Goal: Task Accomplishment & Management: Manage account settings

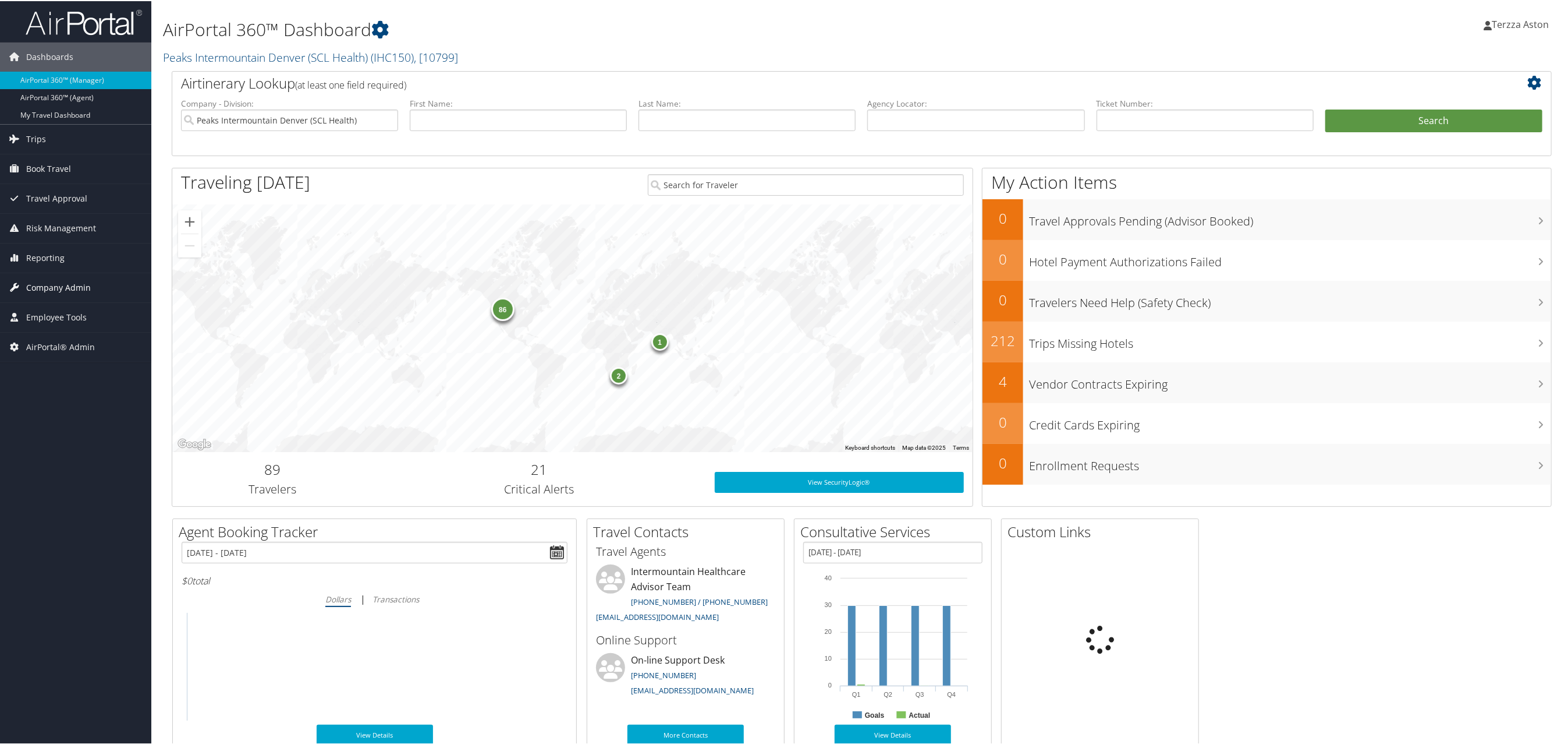
click at [74, 287] on span "Company Admin" at bounding box center [58, 286] width 65 height 29
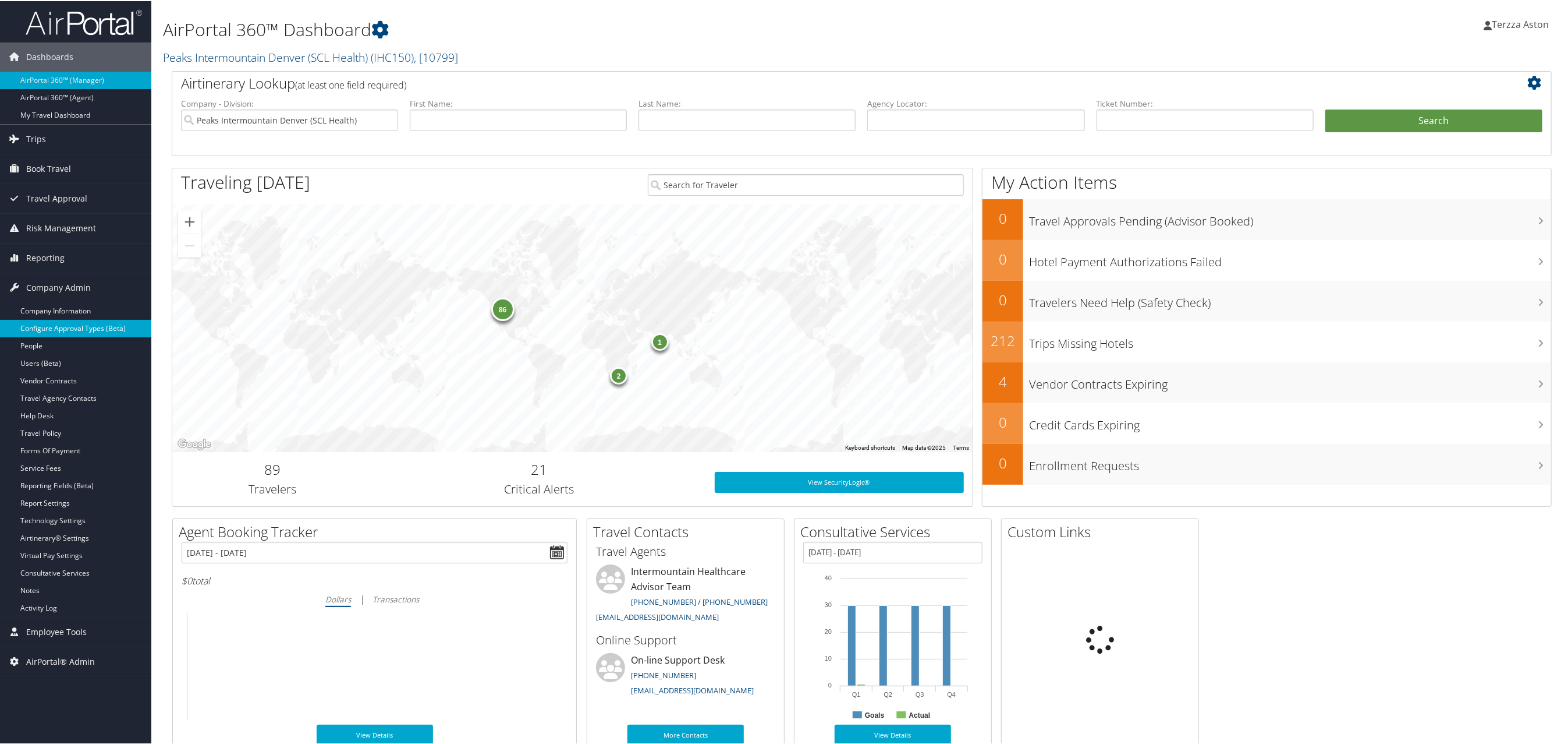
click at [69, 327] on link "Configure Approval Types (Beta)" at bounding box center [76, 327] width 151 height 18
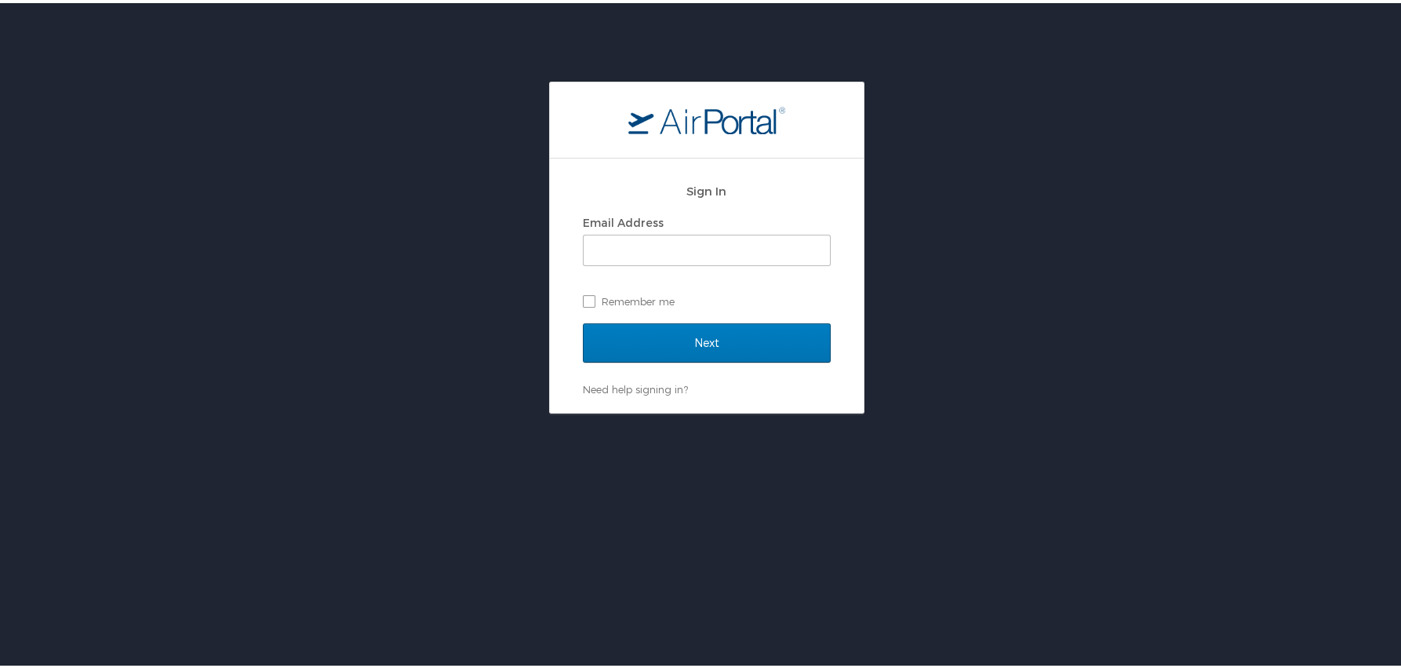
click at [1092, 254] on div "Sign In Email Address Remember me Next Need help signing in? Forgot password? H…" at bounding box center [706, 244] width 1413 height 332
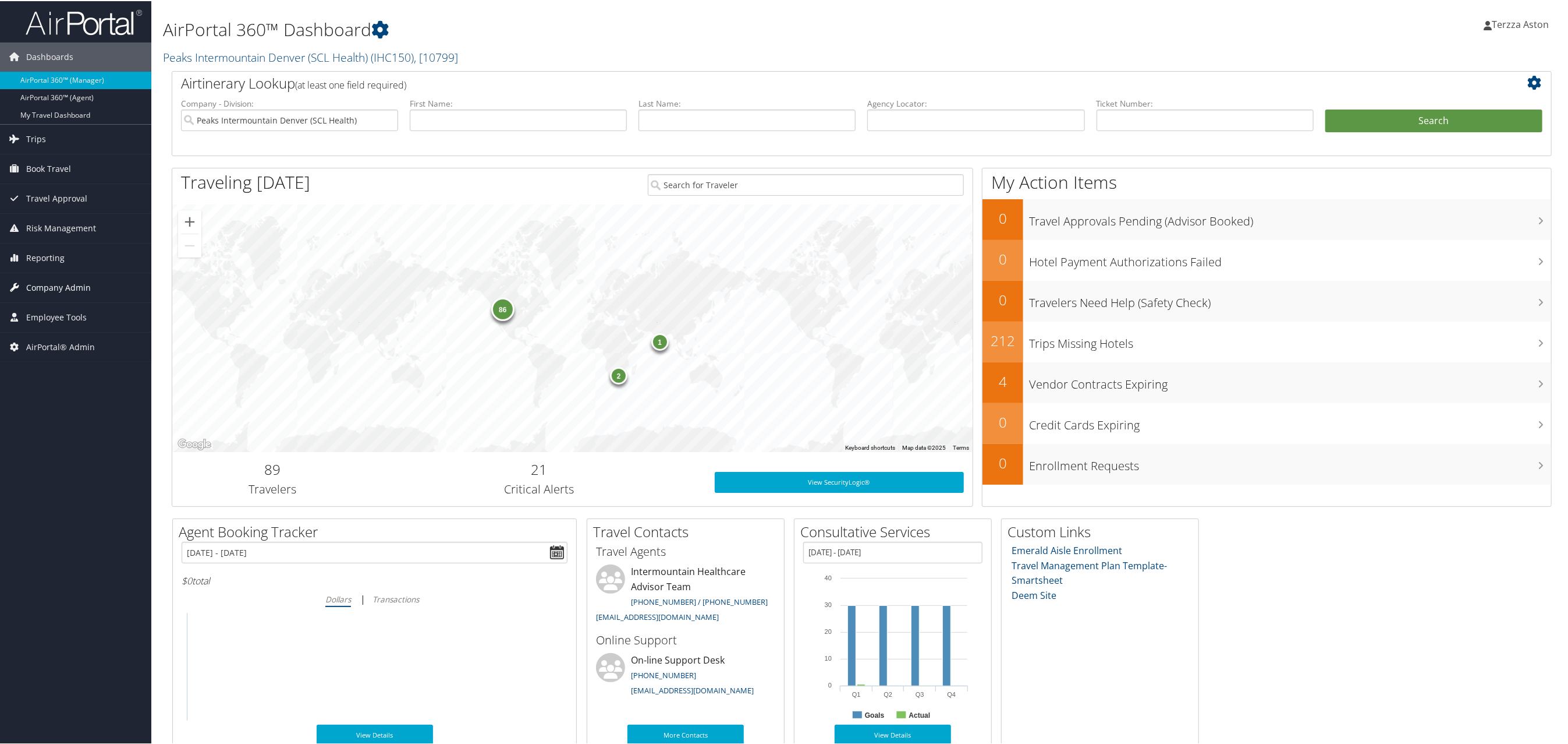
click at [53, 288] on span "Company Admin" at bounding box center [58, 286] width 65 height 29
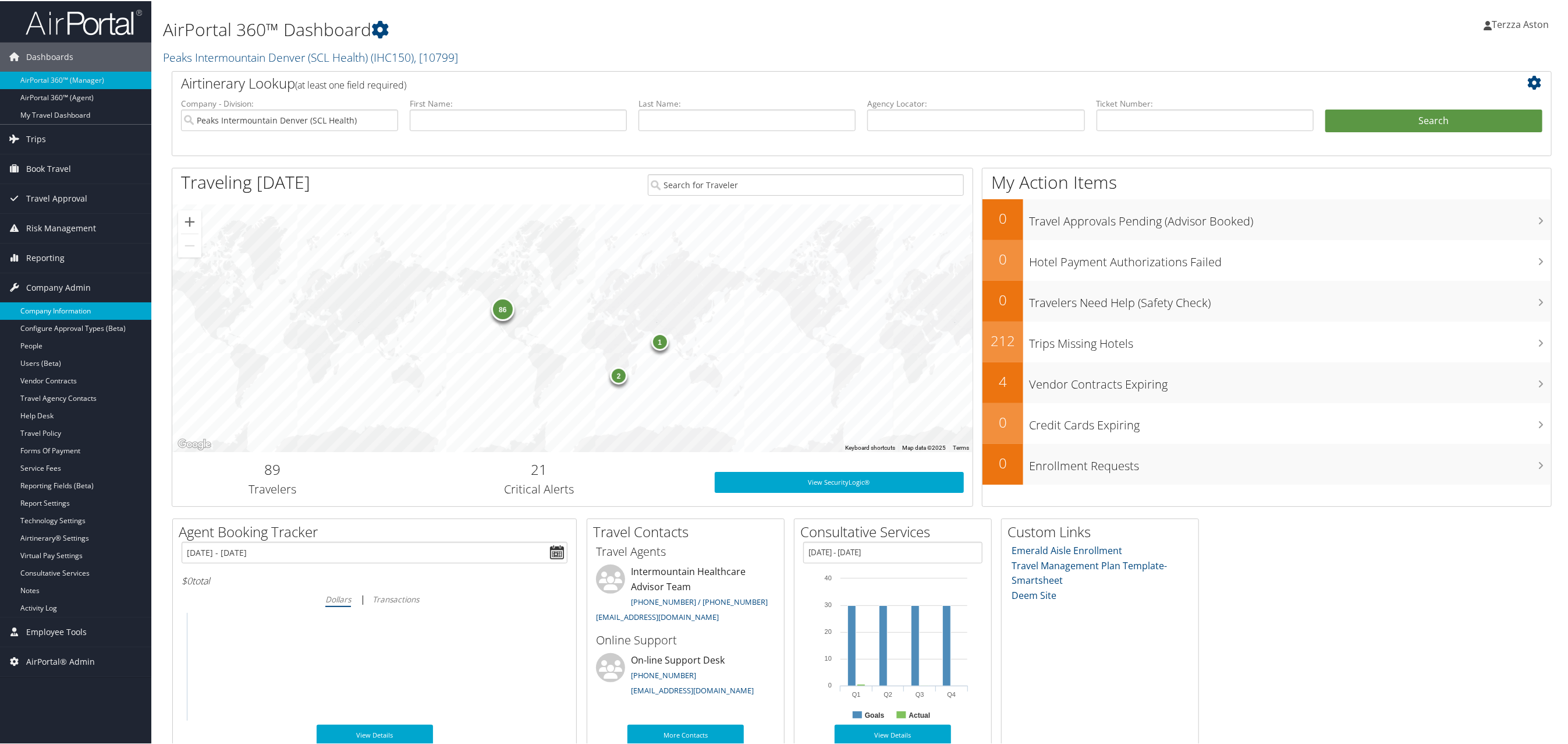
click at [60, 310] on link "Company Information" at bounding box center [76, 310] width 151 height 18
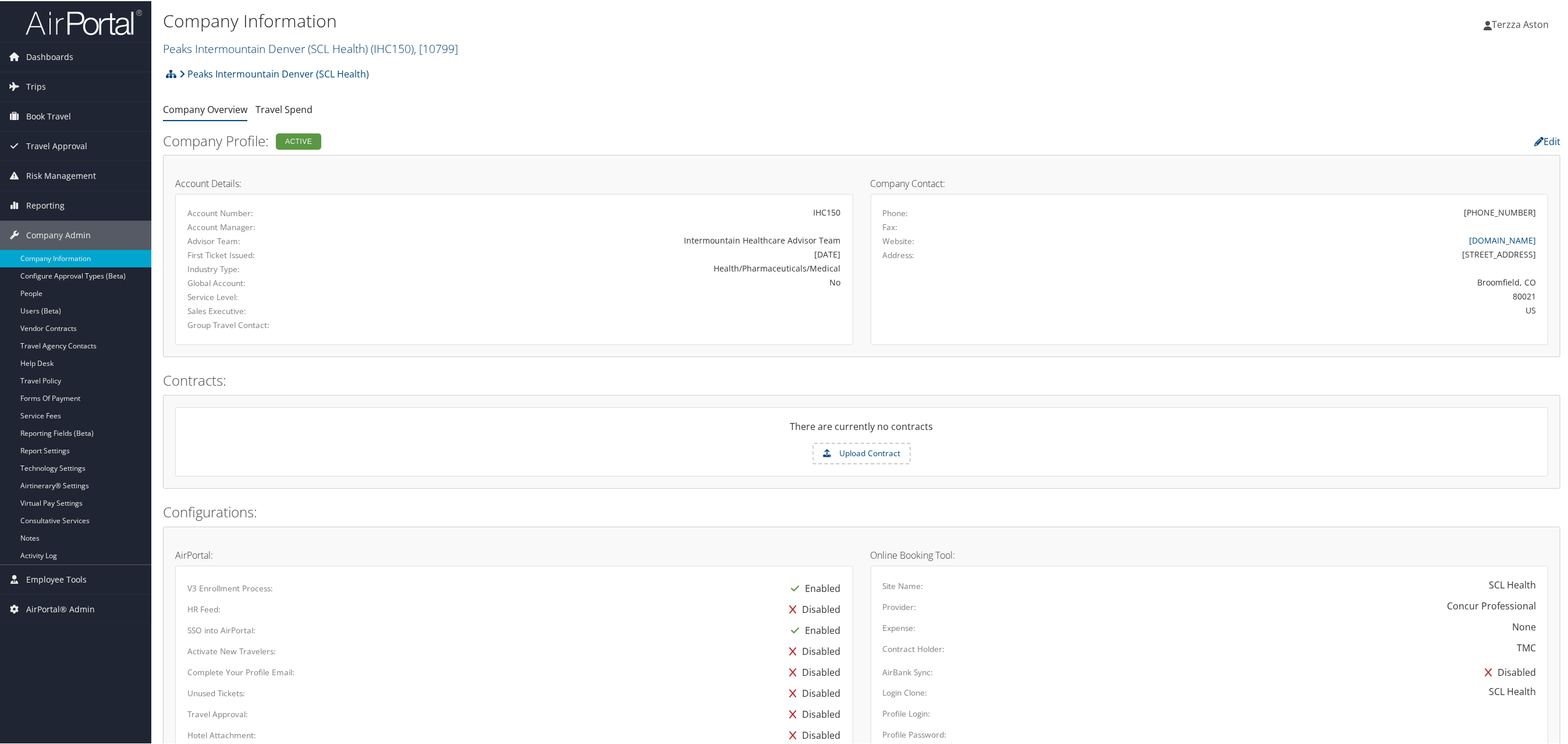
click at [240, 44] on link "Peaks Intermountain Denver (SCL Health) ( IHC150 ) , [ 10799 ]" at bounding box center [311, 47] width 295 height 16
click at [198, 72] on input "search" at bounding box center [240, 68] width 153 height 22
type input "nice"
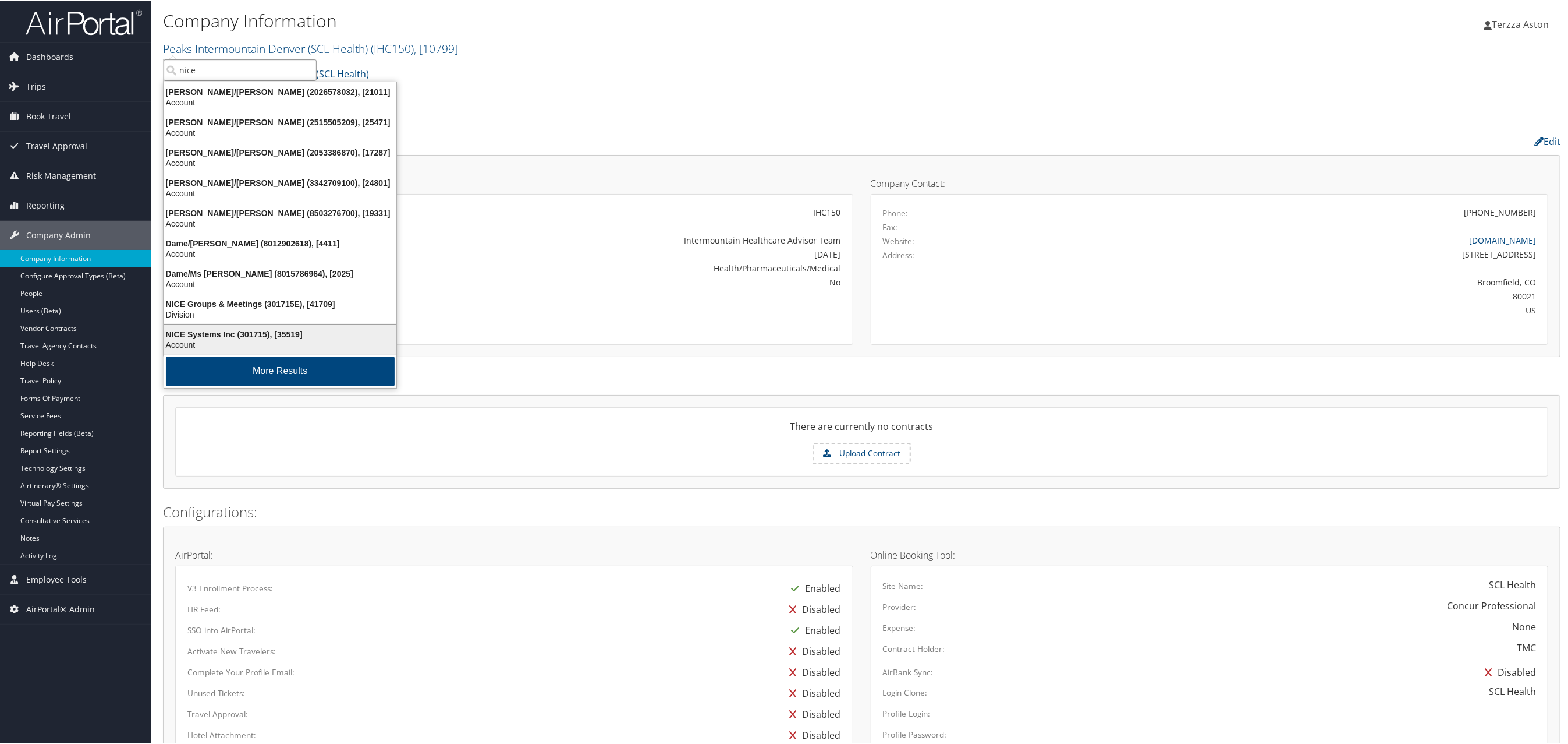
click at [215, 337] on div "NICE Systems Inc (301715), [35519]" at bounding box center [281, 333] width 246 height 10
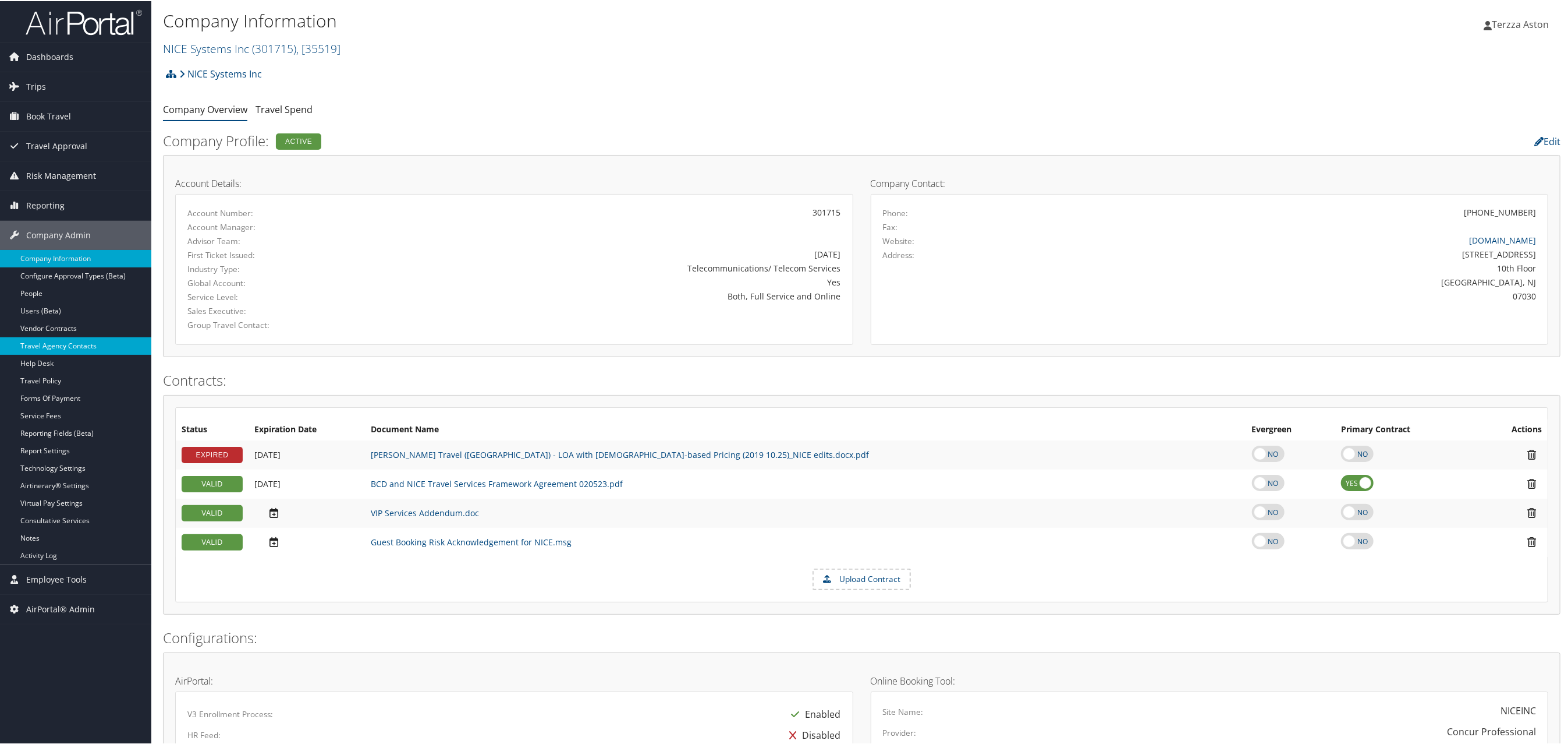
click at [68, 350] on link "Travel Agency Contacts" at bounding box center [76, 345] width 151 height 18
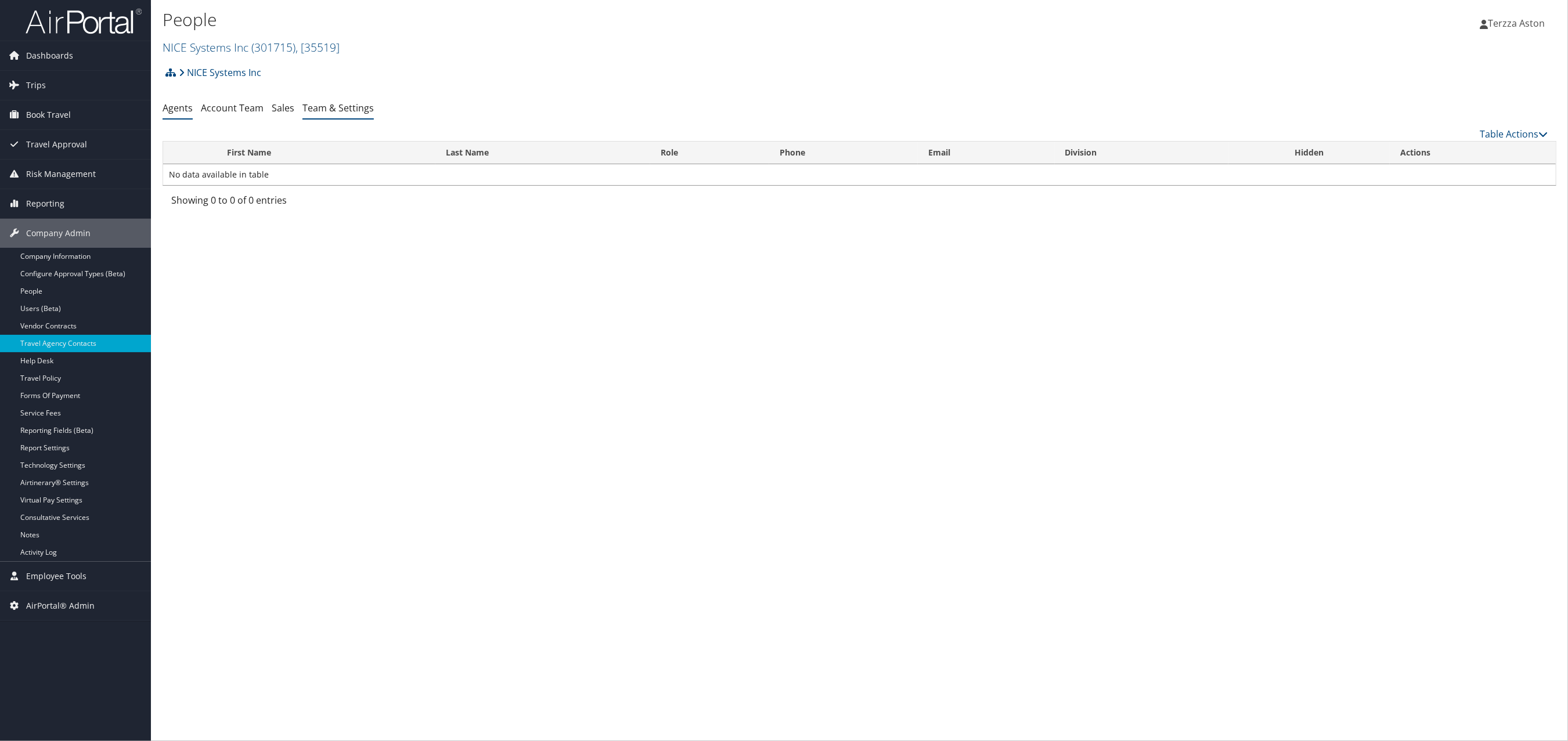
click at [363, 105] on link "Team & Settings" at bounding box center [338, 107] width 71 height 13
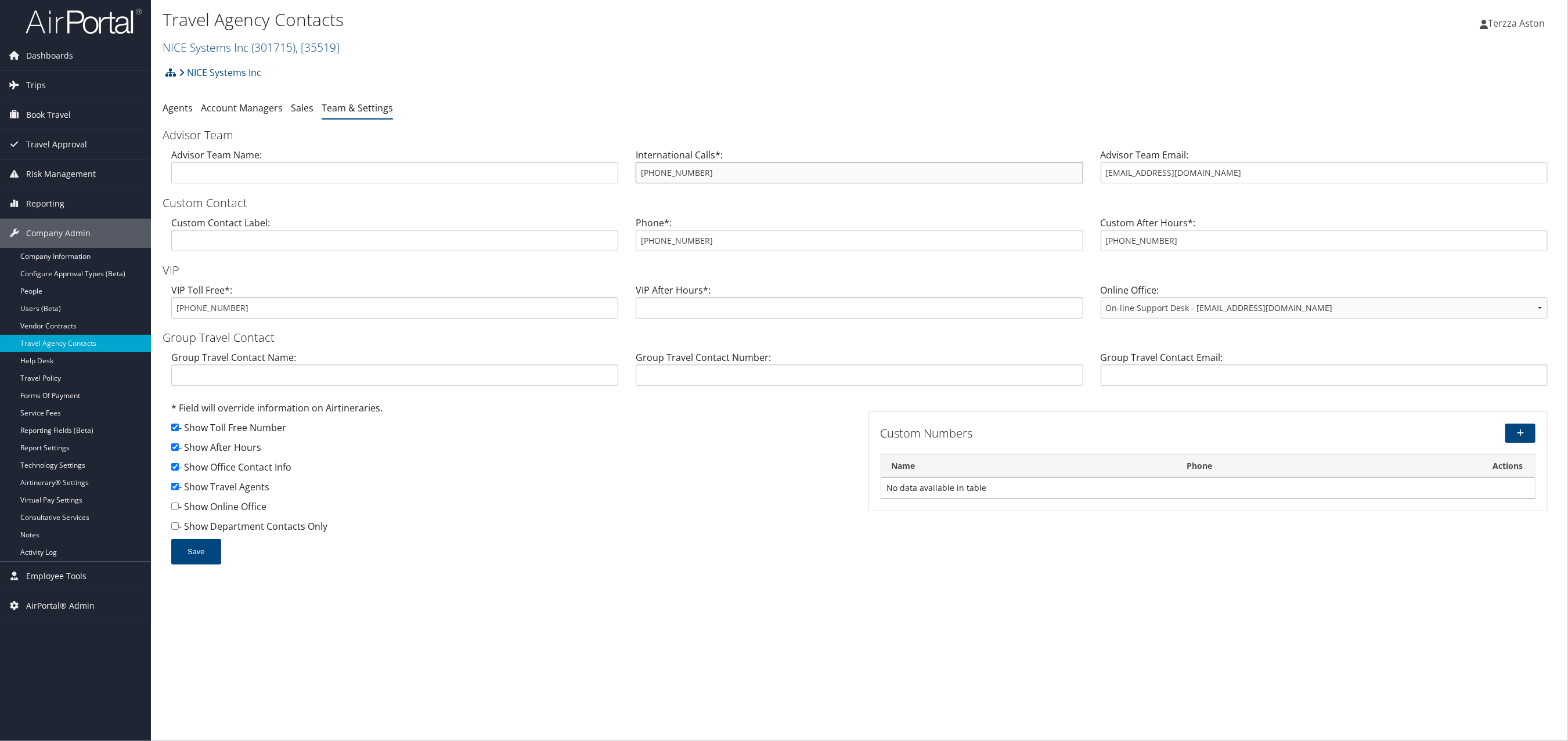
drag, startPoint x: 638, startPoint y: 176, endPoint x: 713, endPoint y: 171, distance: 75.2
click at [713, 171] on input "[PHONE_NUMBER]" at bounding box center [859, 172] width 447 height 21
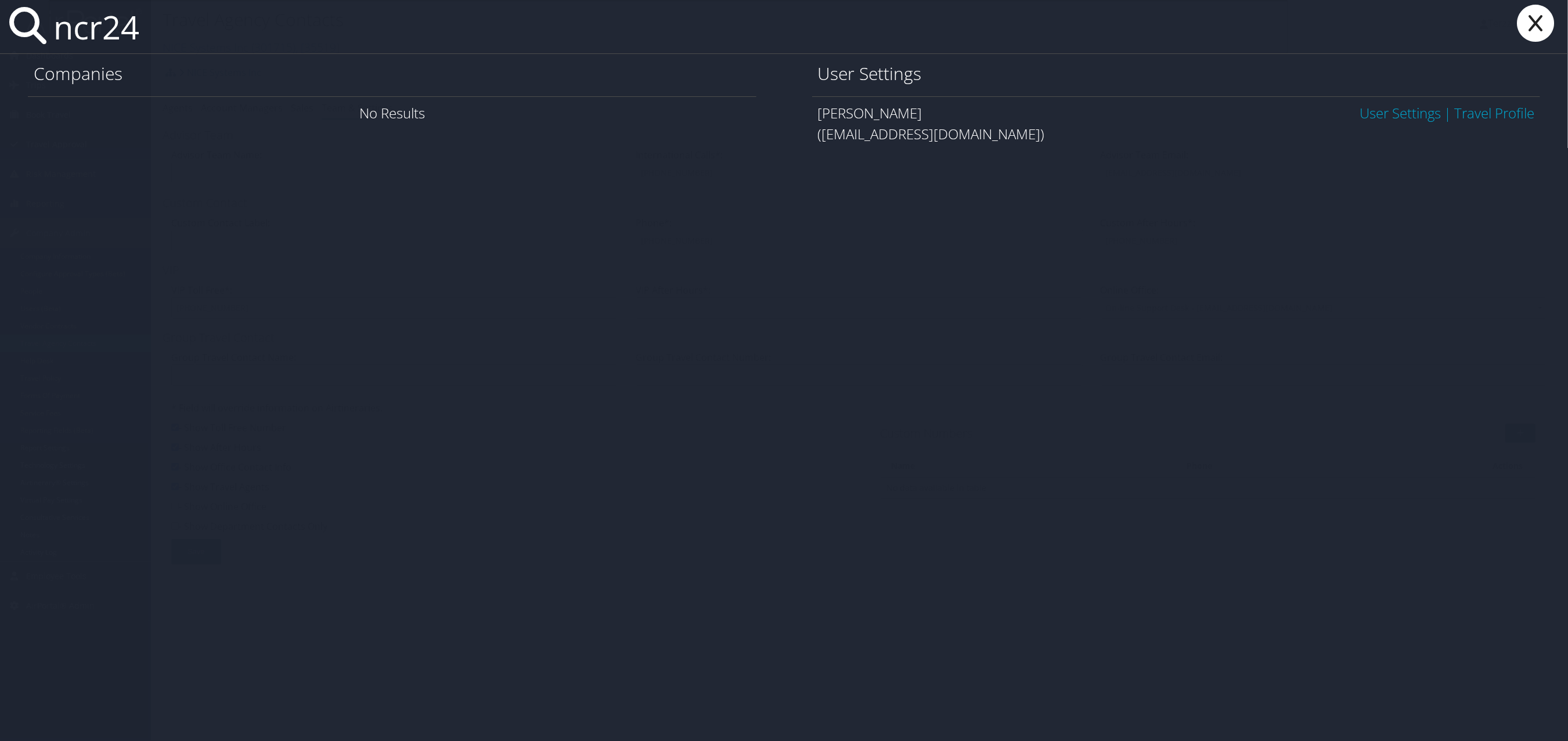
type input "ncr24"
click at [1385, 119] on link "User Settings" at bounding box center [1400, 113] width 81 height 19
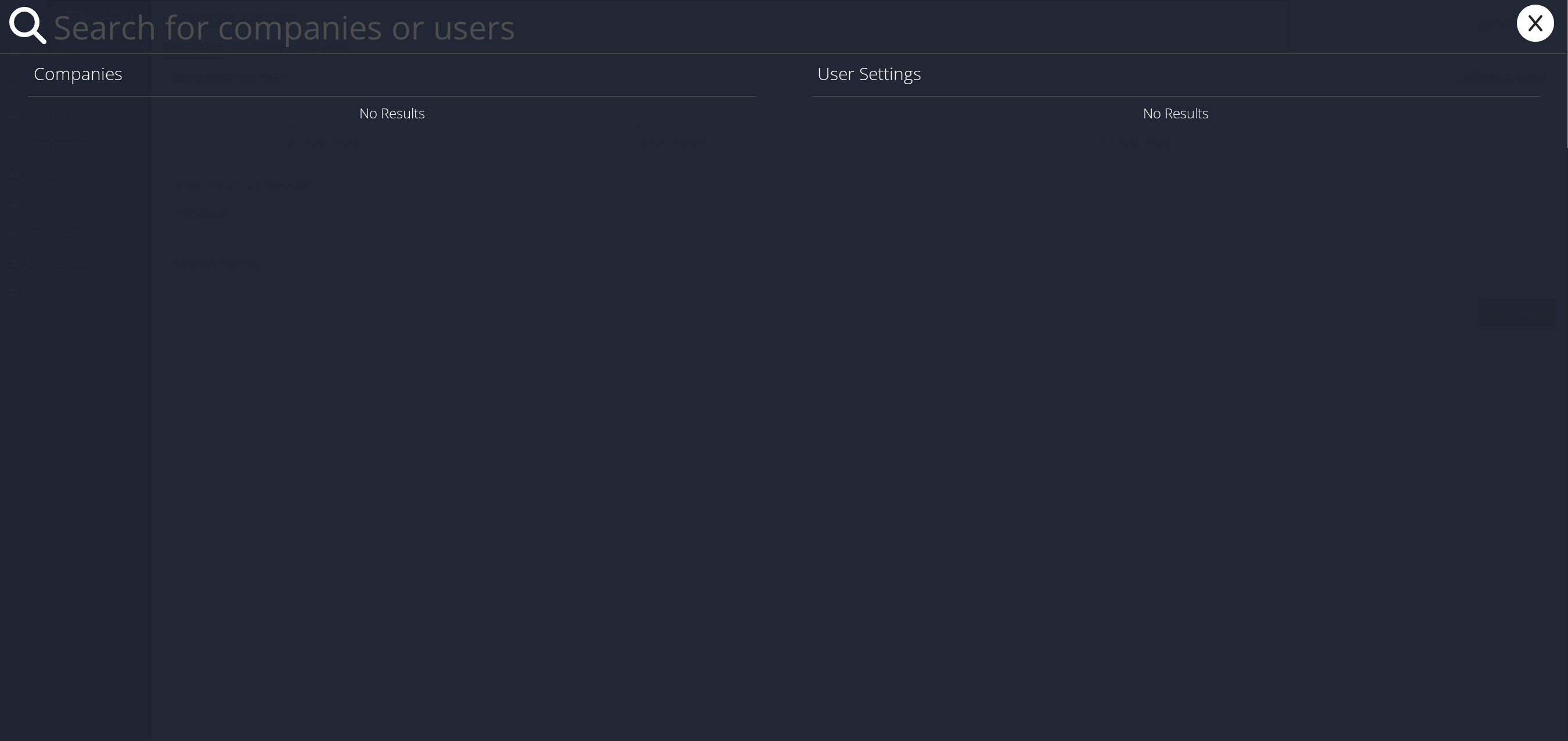
click at [171, 36] on input "text" at bounding box center [668, 27] width 1239 height 53
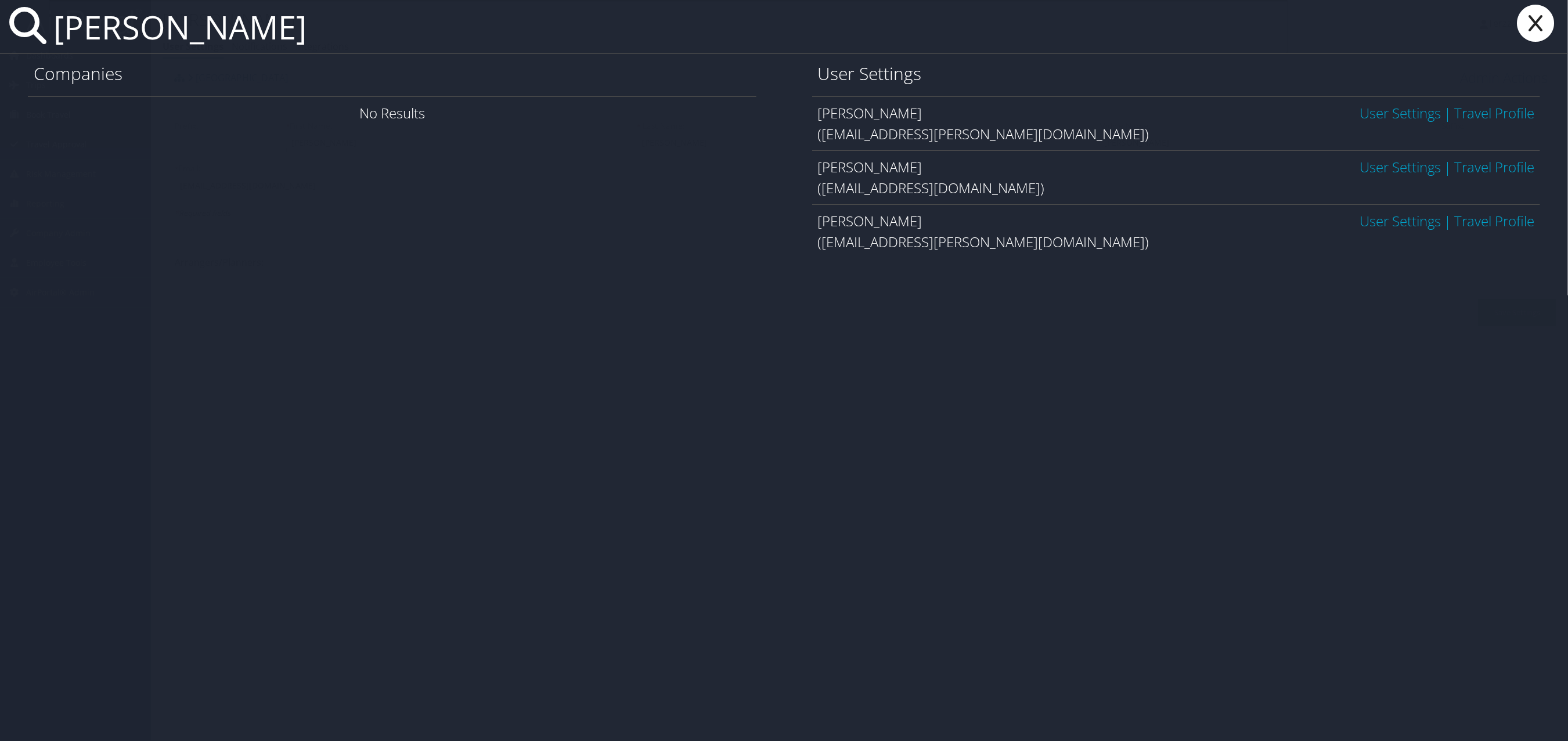
type input "keidan"
click at [1391, 112] on link "User Settings" at bounding box center [1400, 113] width 81 height 19
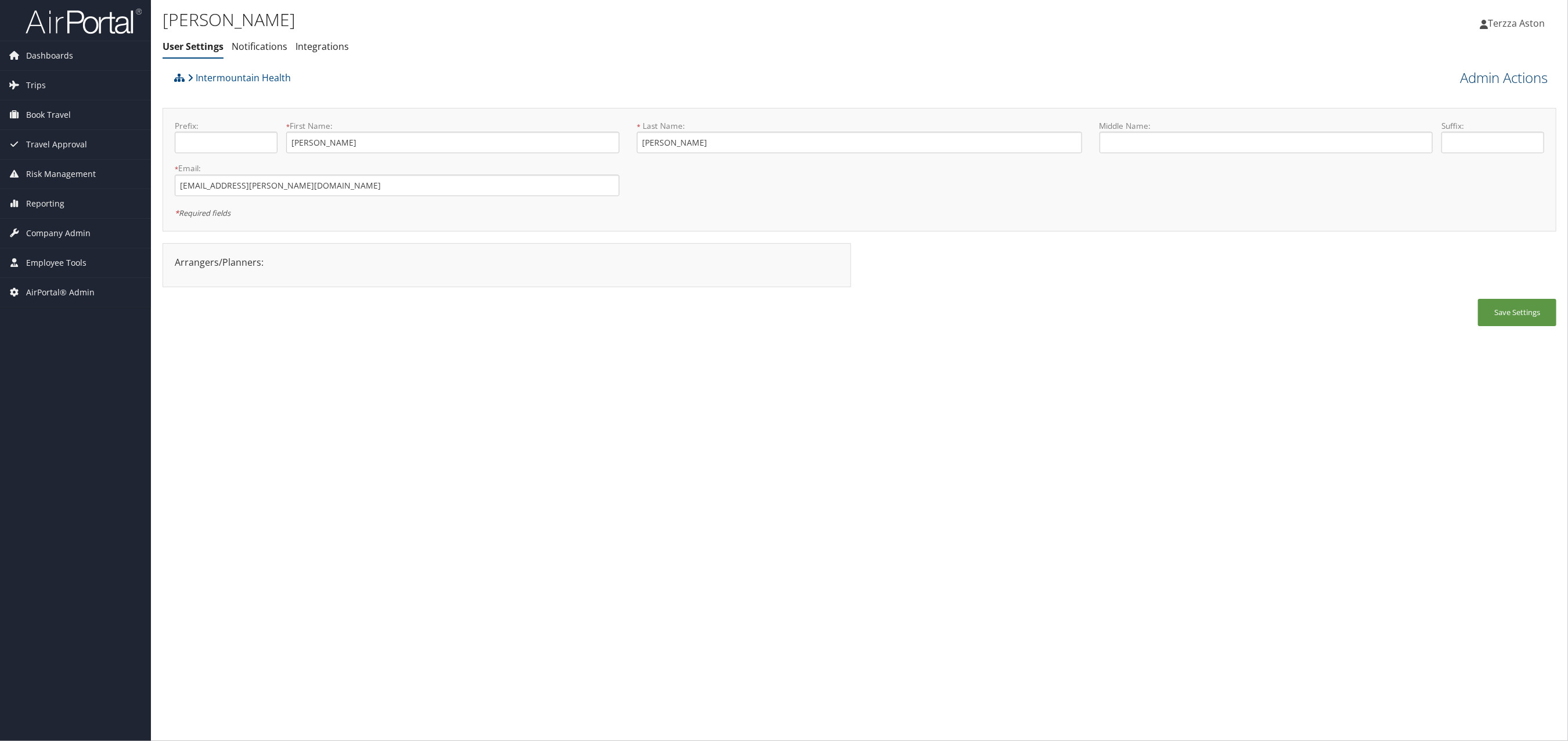
click at [1521, 78] on link "Admin Actions" at bounding box center [1504, 78] width 87 height 20
click at [1447, 99] on link "View Profile" at bounding box center [1470, 99] width 152 height 20
click at [59, 228] on span "Company Admin" at bounding box center [58, 233] width 64 height 29
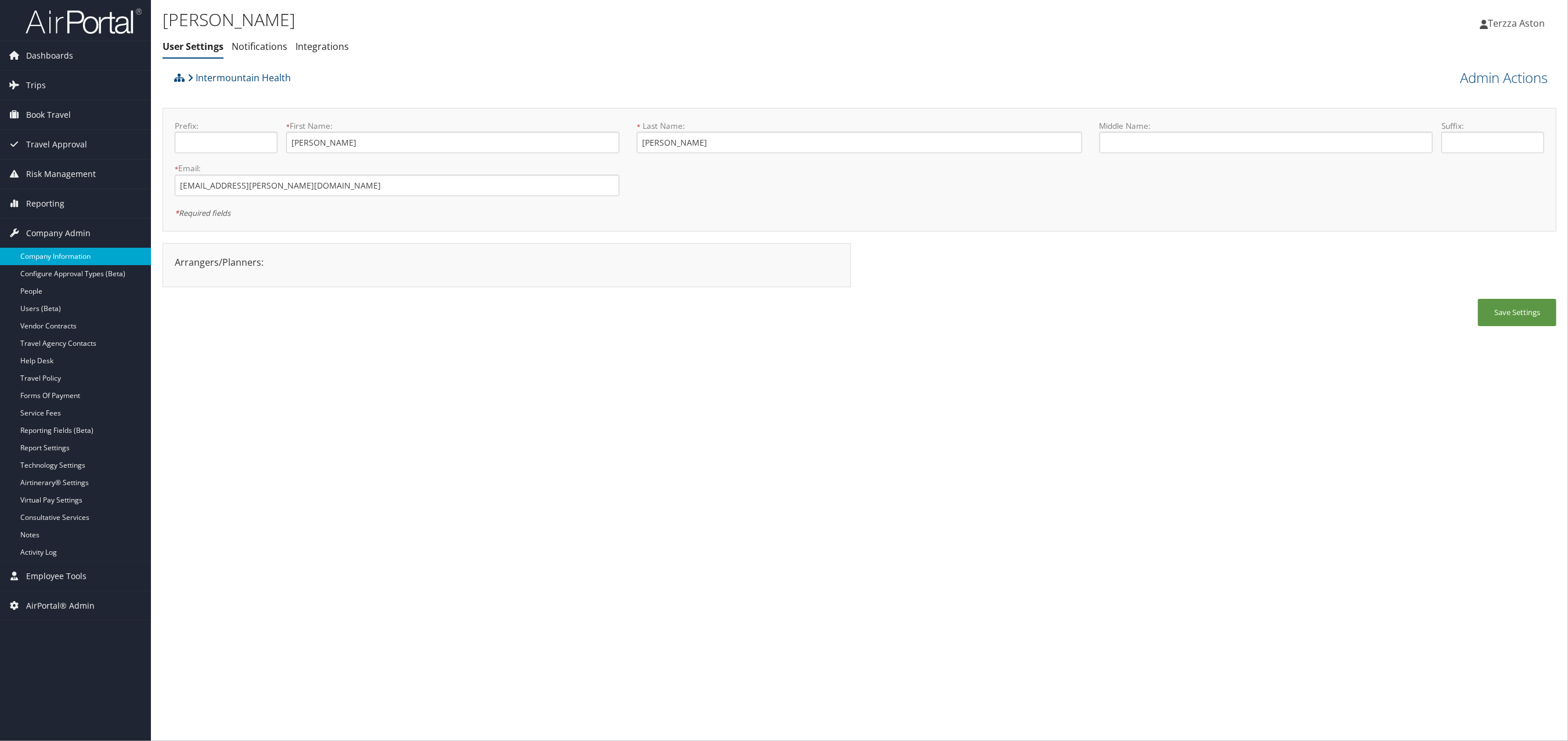
click at [49, 258] on link "Company Information" at bounding box center [75, 257] width 151 height 18
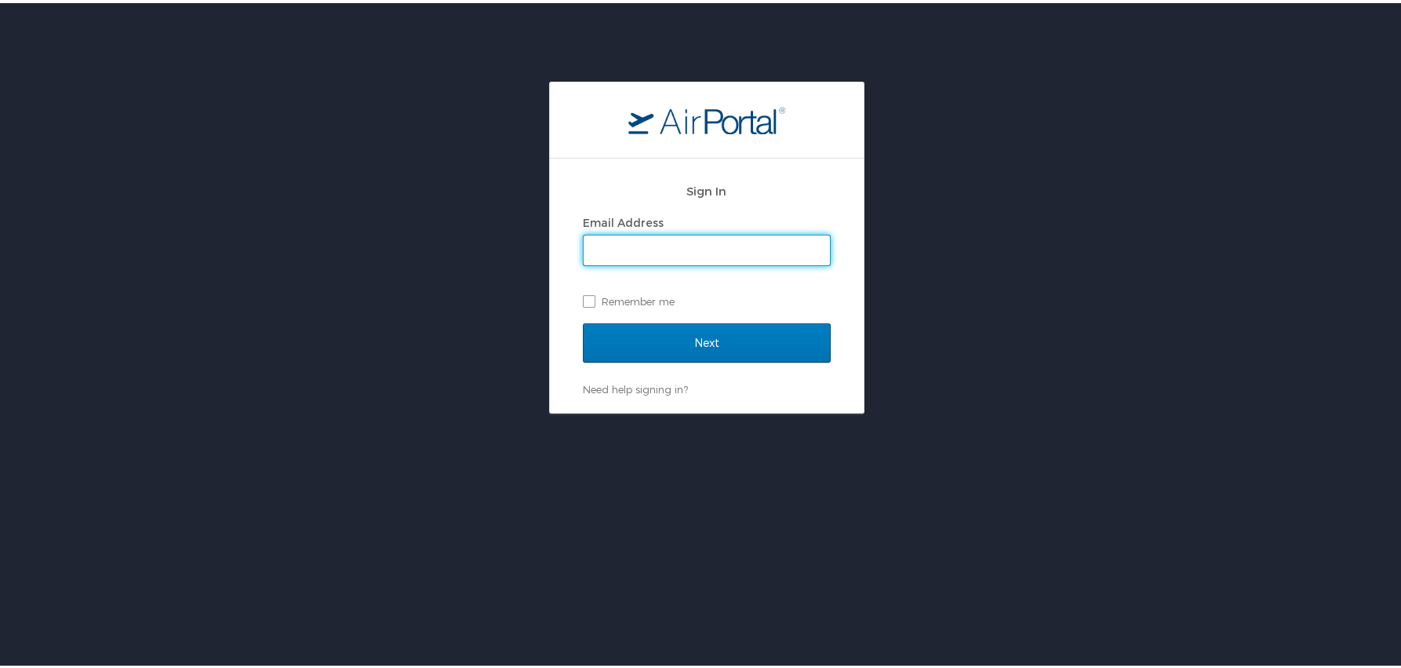
type input "terzza.aston@cbtravel.com"
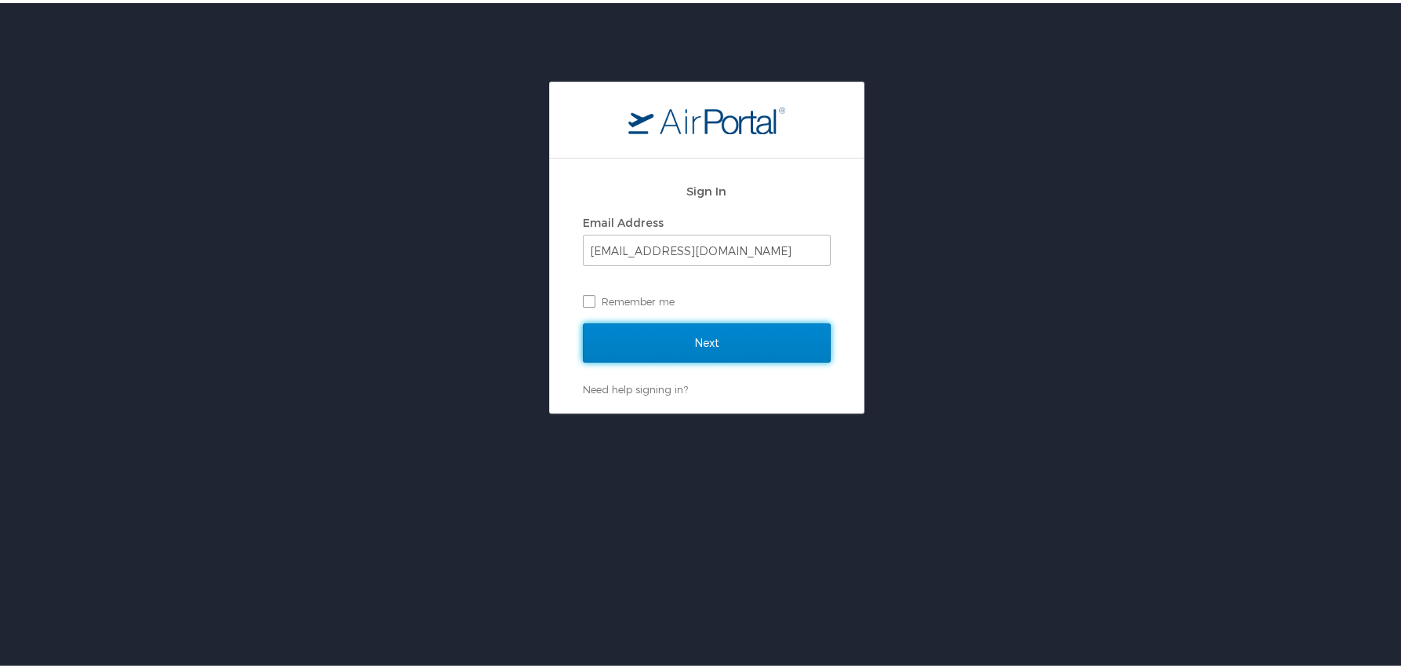
click at [715, 334] on input "Next" at bounding box center [707, 339] width 248 height 39
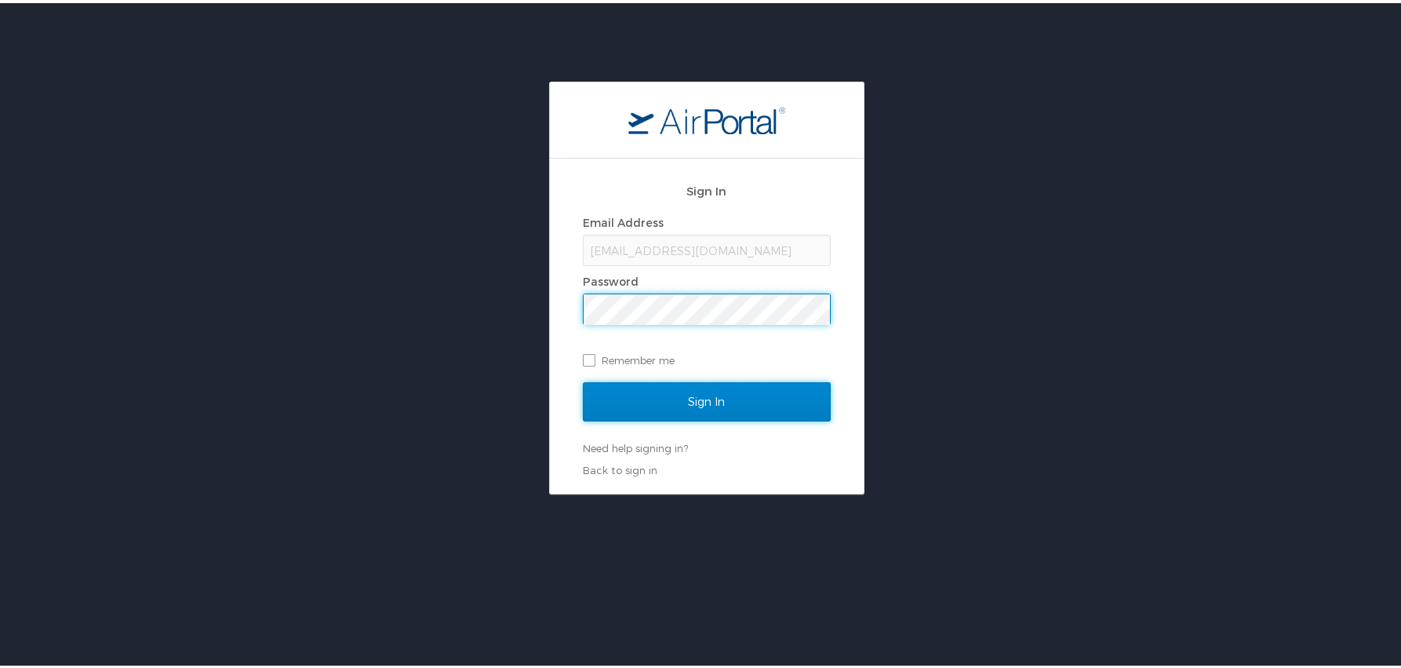
click at [769, 397] on input "Sign In" at bounding box center [707, 398] width 248 height 39
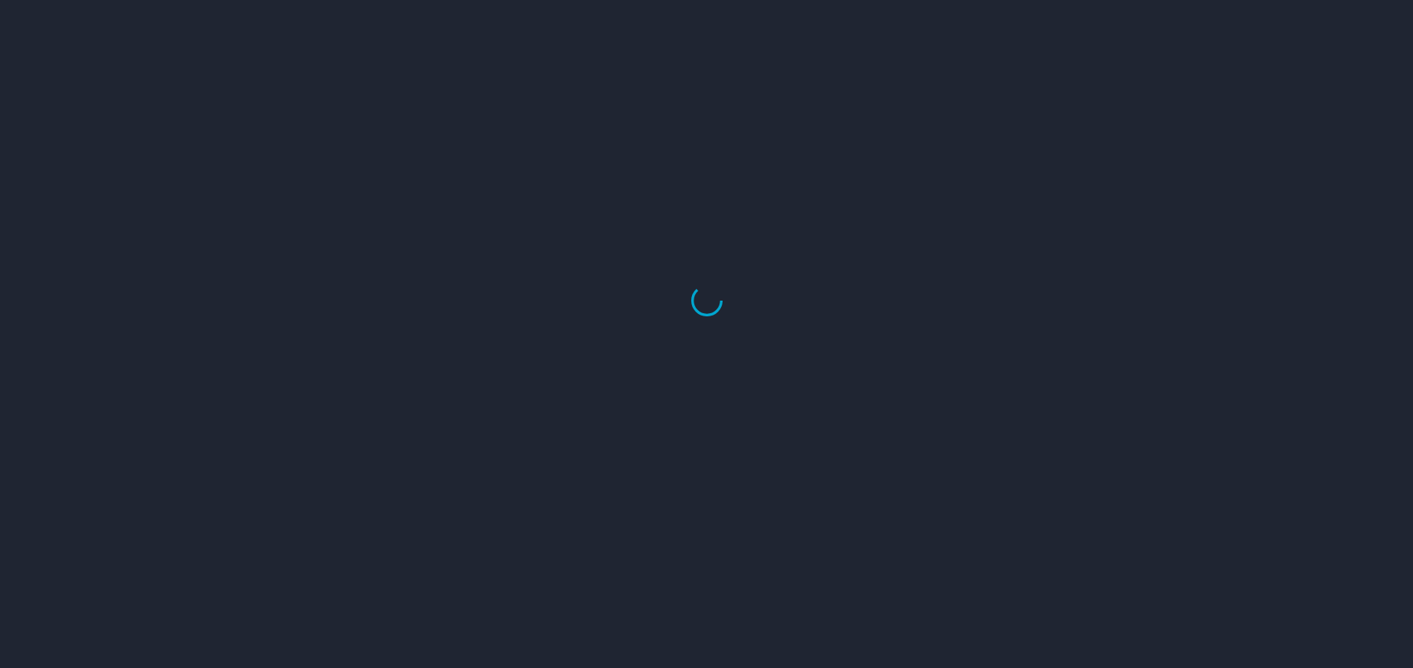
select select "US"
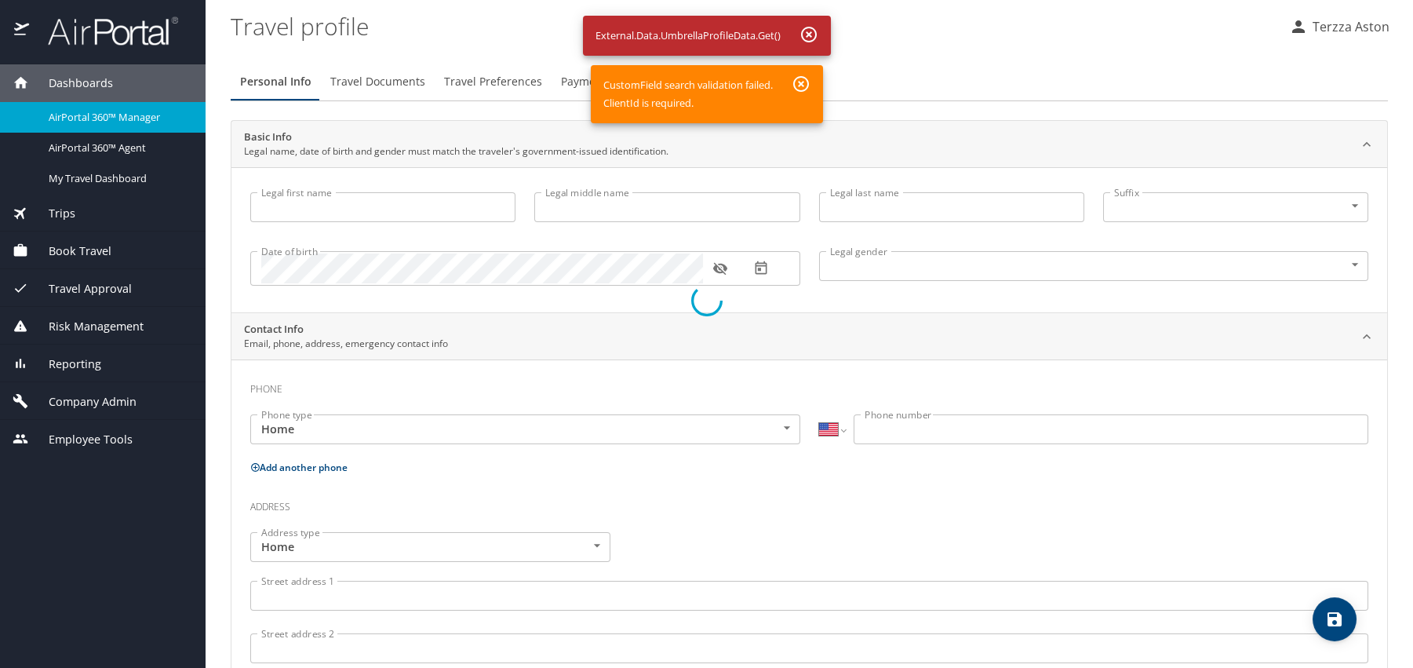
click at [1337, 620] on div at bounding box center [706, 300] width 1413 height 734
click at [1334, 613] on div at bounding box center [706, 300] width 1413 height 734
click at [363, 82] on div at bounding box center [706, 300] width 1413 height 734
click at [1355, 31] on div at bounding box center [706, 300] width 1413 height 734
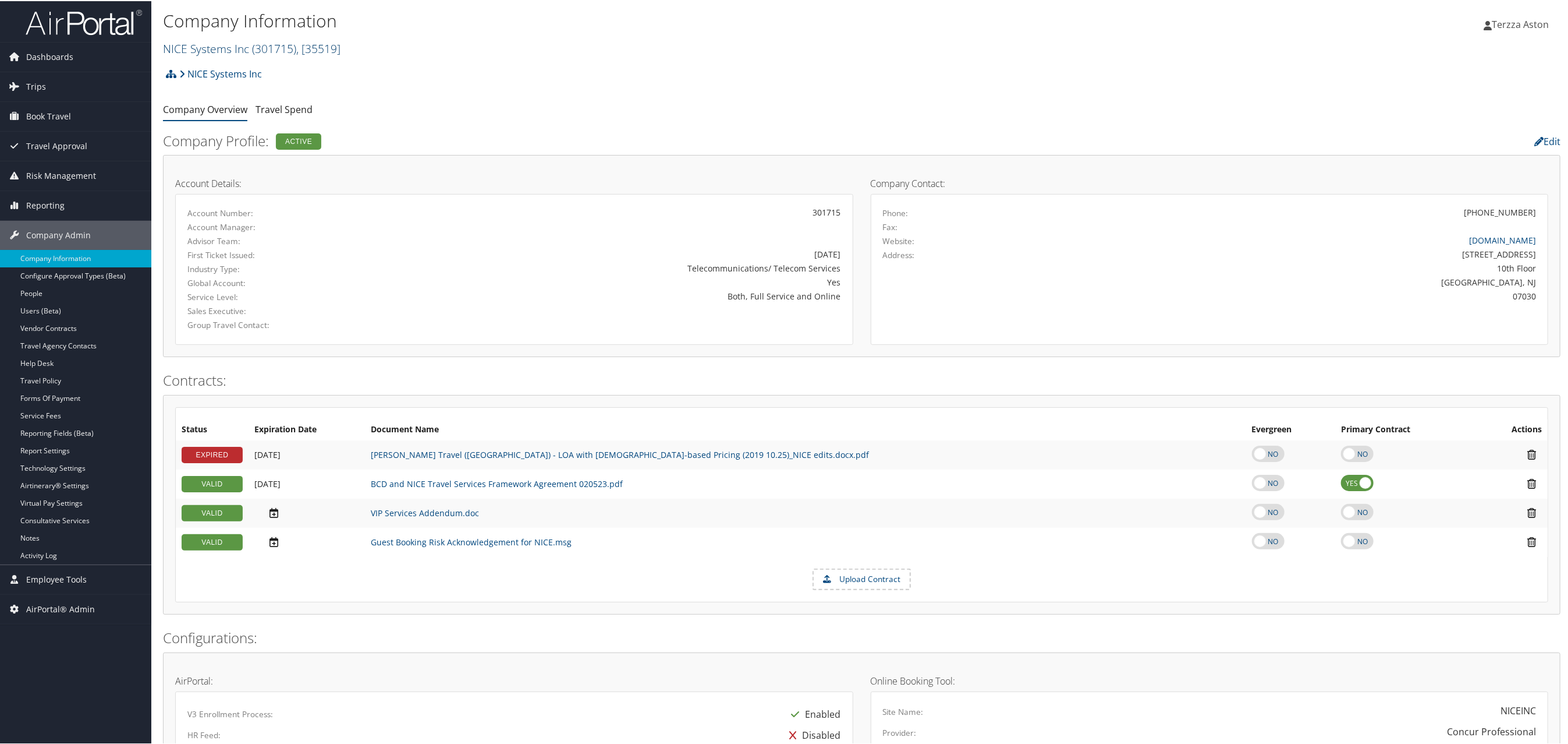
click at [210, 42] on link "NICE Systems Inc ( 301715 ) , [ 35519 ]" at bounding box center [252, 47] width 177 height 16
click at [204, 60] on input "search" at bounding box center [240, 68] width 153 height 22
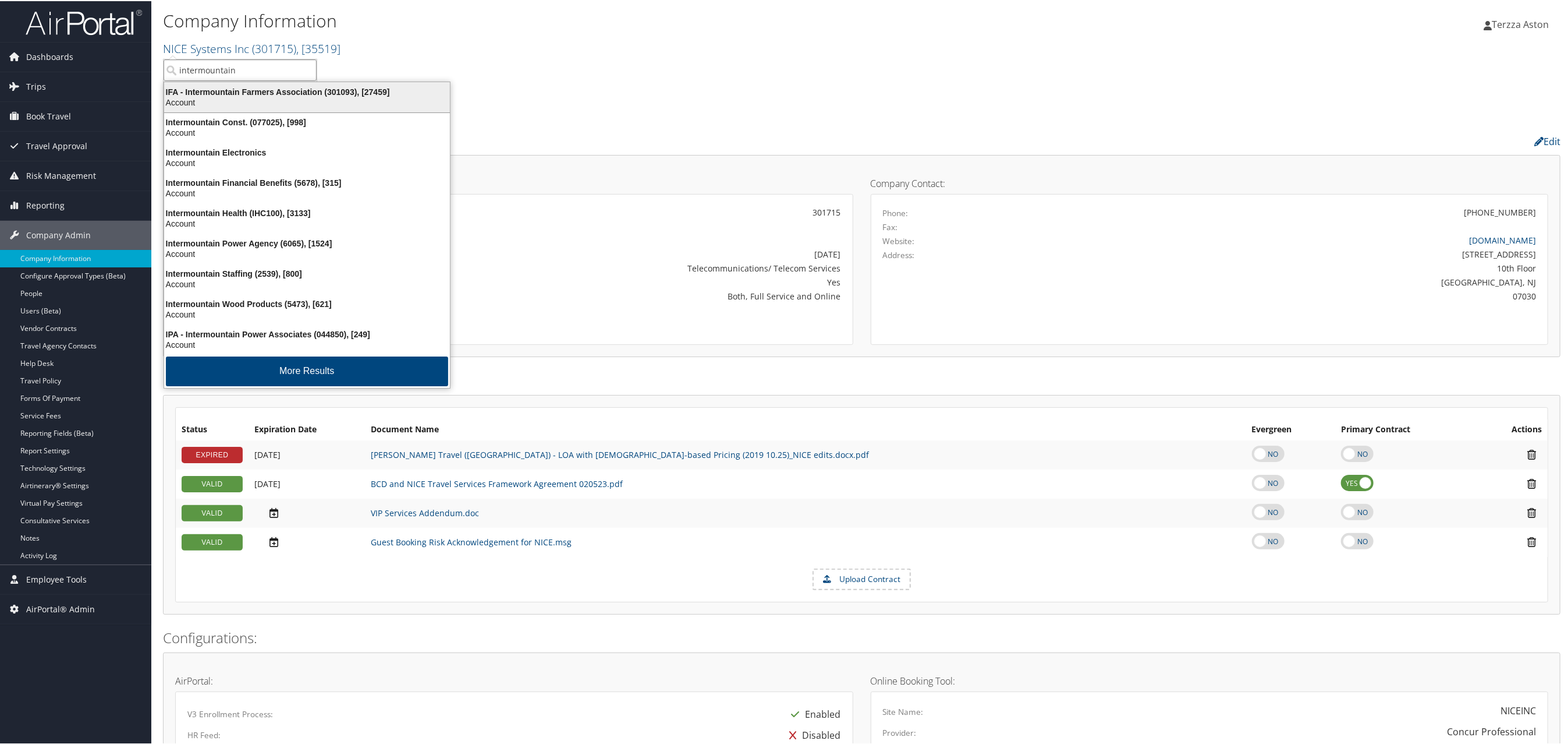
type input "intermountain h"
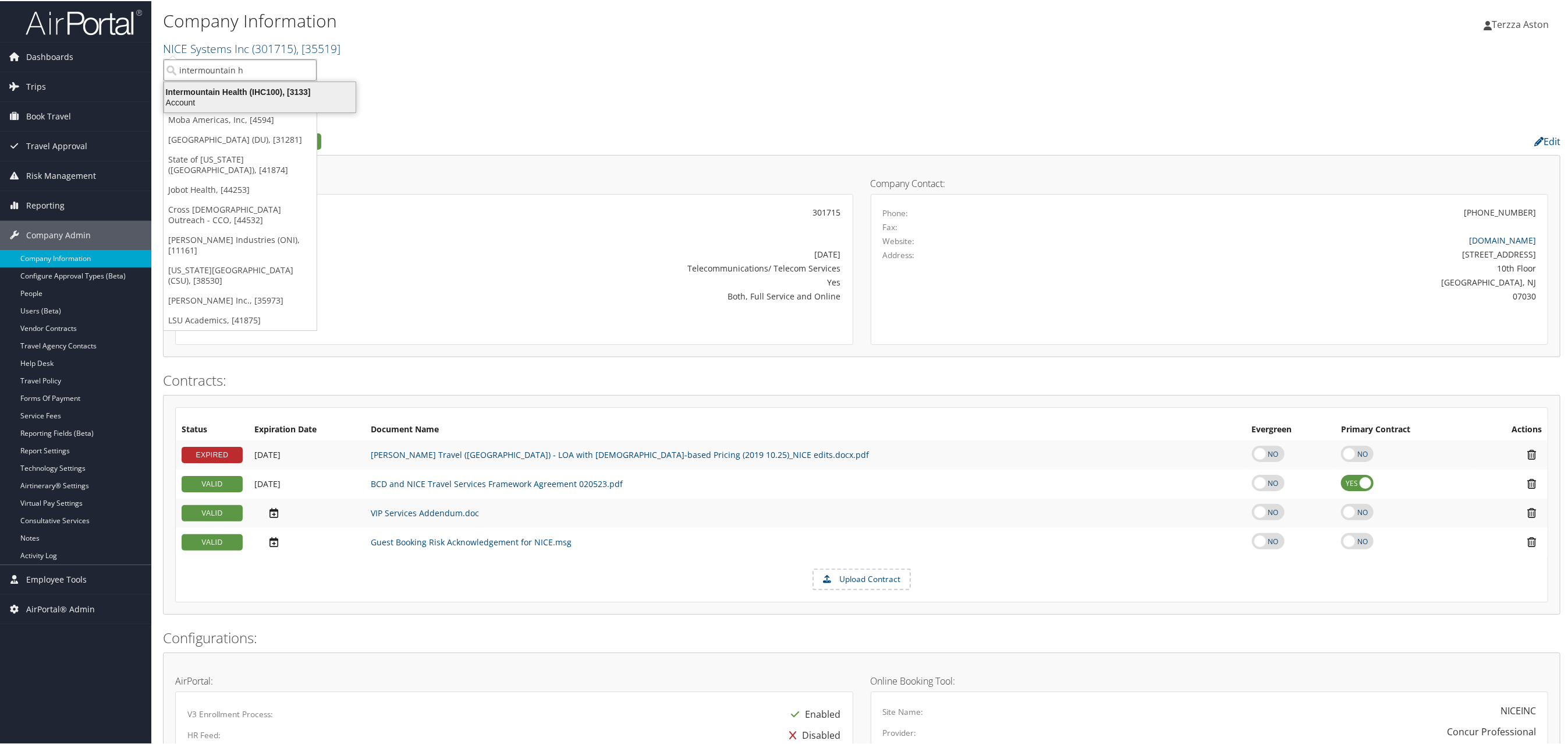
click at [200, 87] on div "Intermountain Health (IHC100), [3133]" at bounding box center [260, 91] width 206 height 10
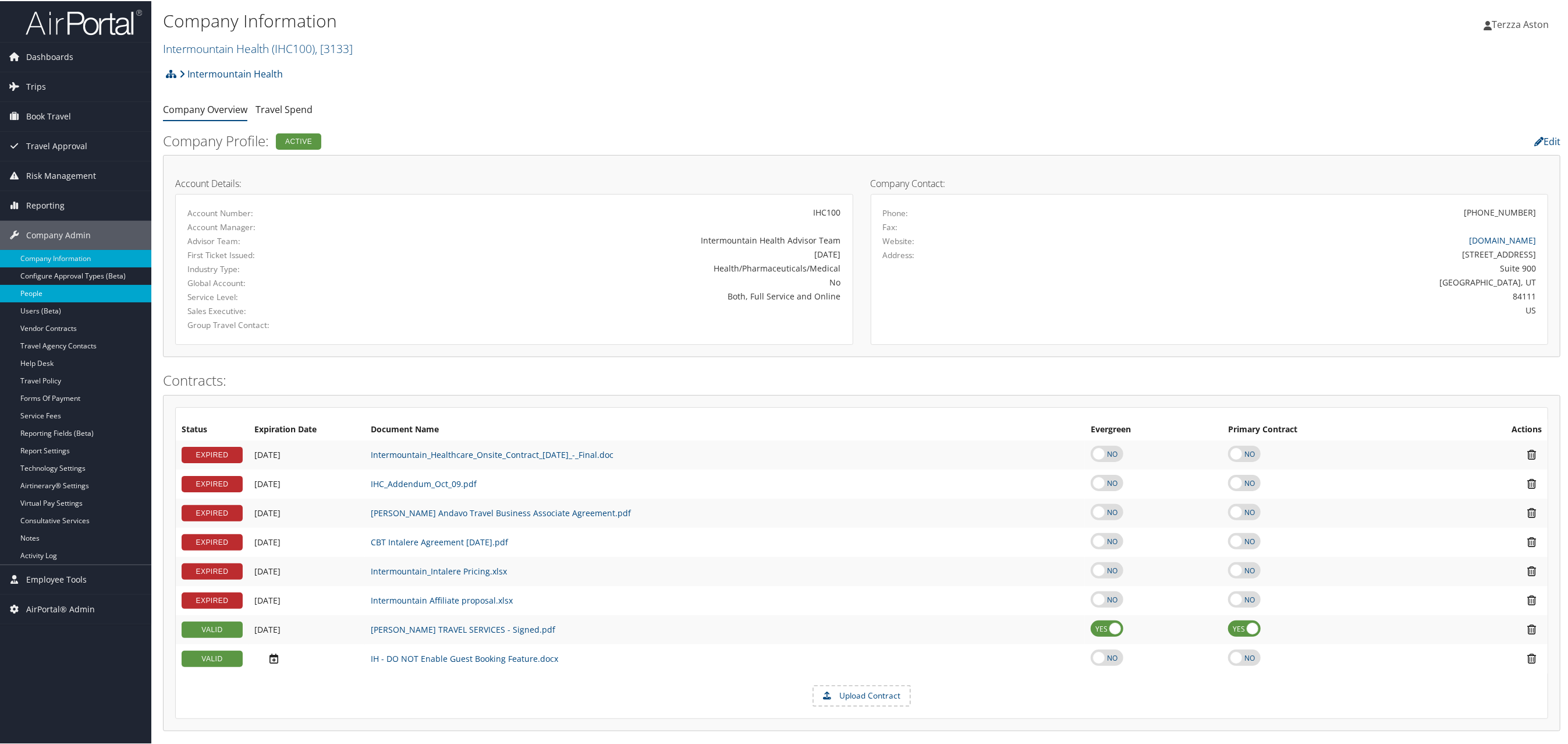
click at [39, 293] on link "People" at bounding box center [76, 293] width 151 height 18
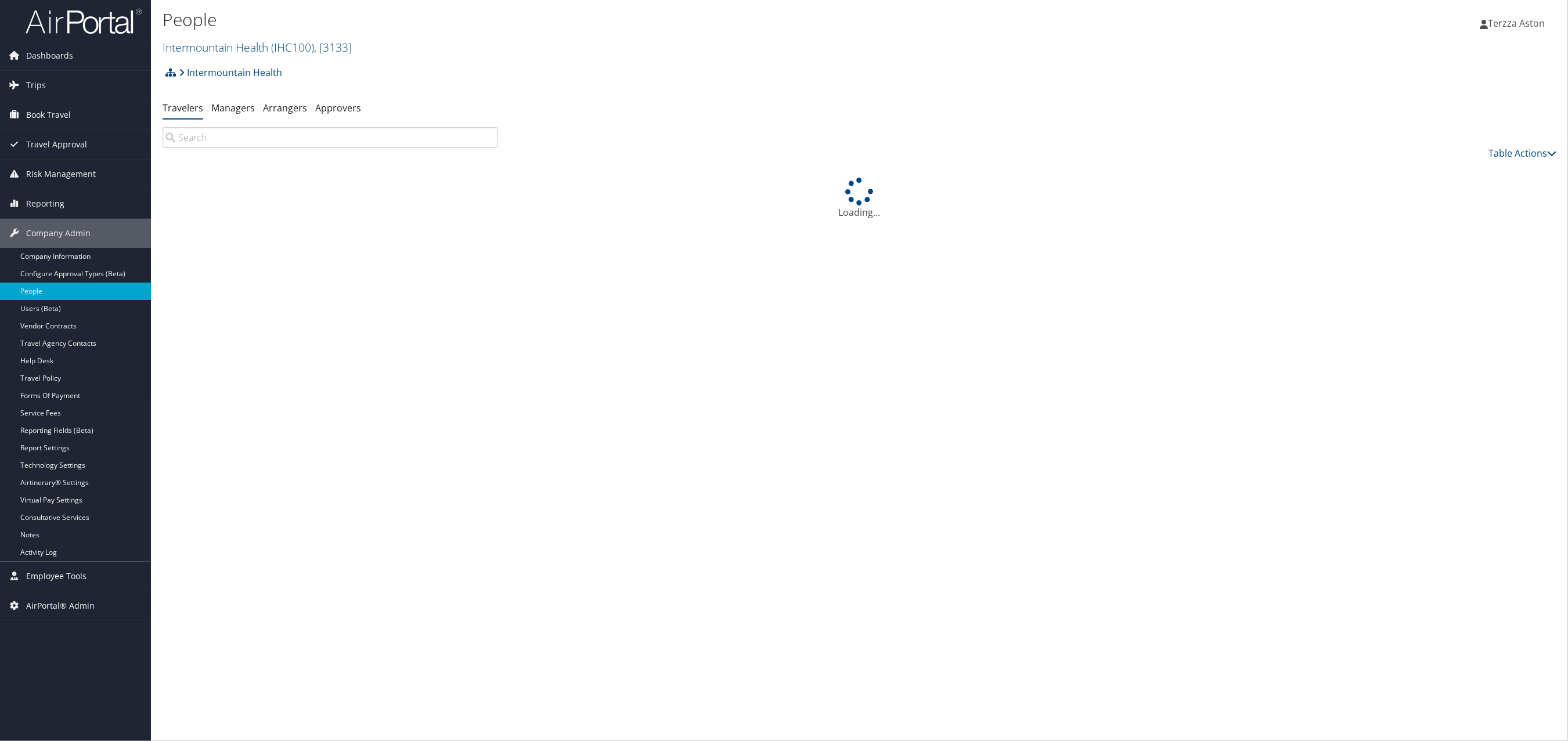
click at [222, 140] on input "search" at bounding box center [330, 138] width 335 height 21
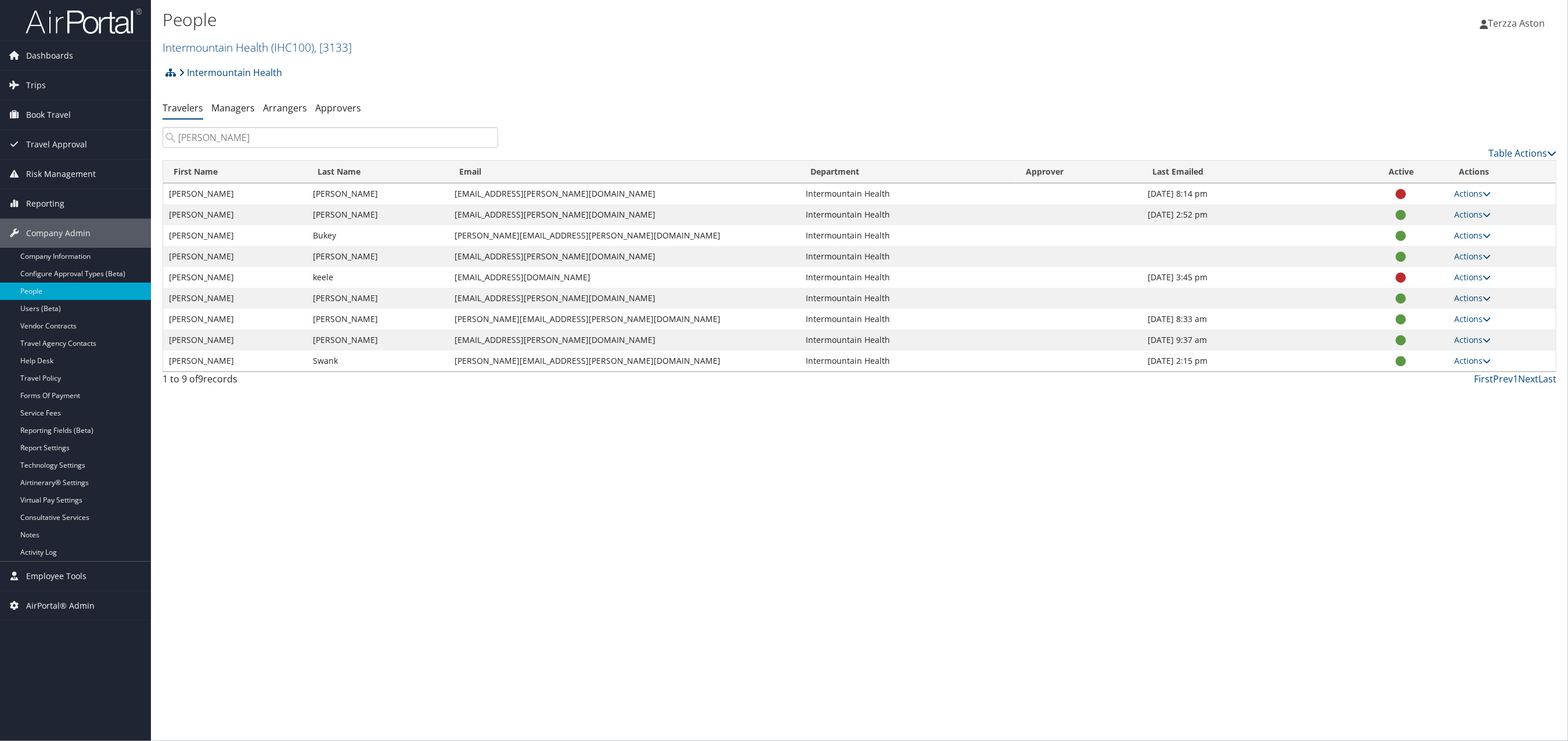
type input "benjamin k"
click at [1479, 297] on link "Actions" at bounding box center [1472, 297] width 36 height 11
click at [1421, 333] on link "View Profile" at bounding box center [1430, 336] width 118 height 20
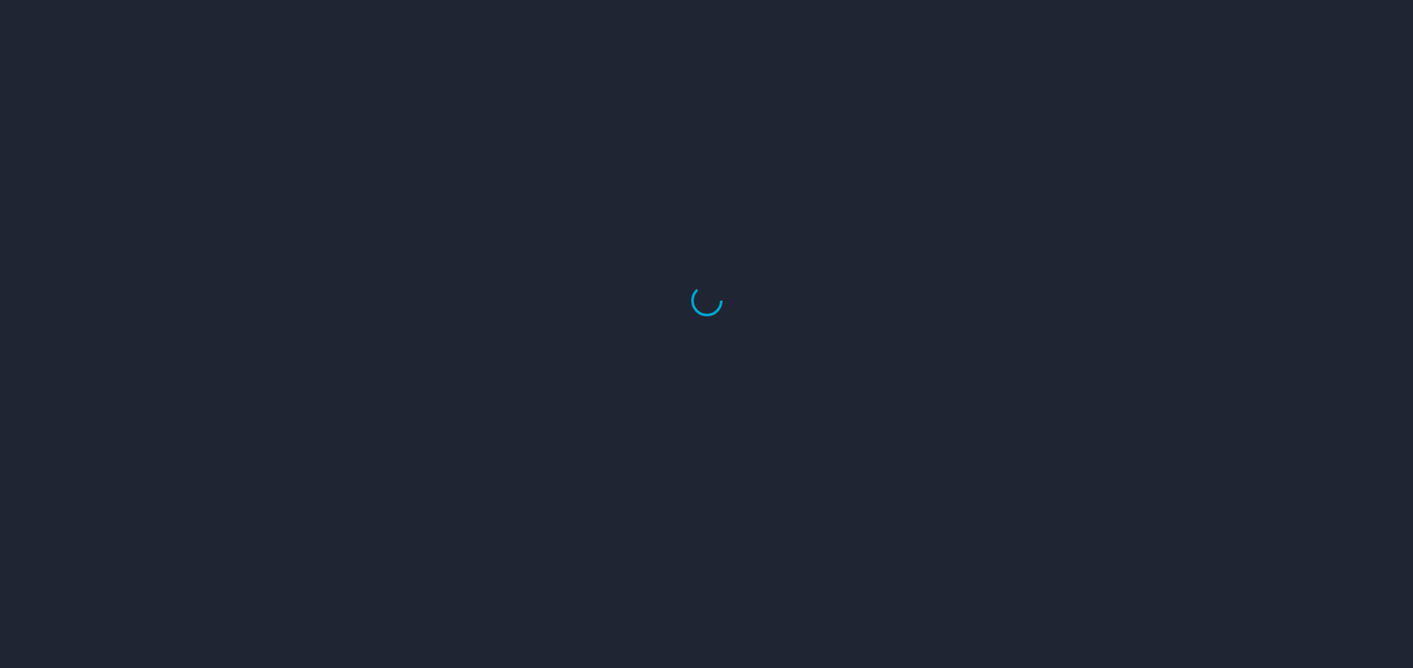
select select "US"
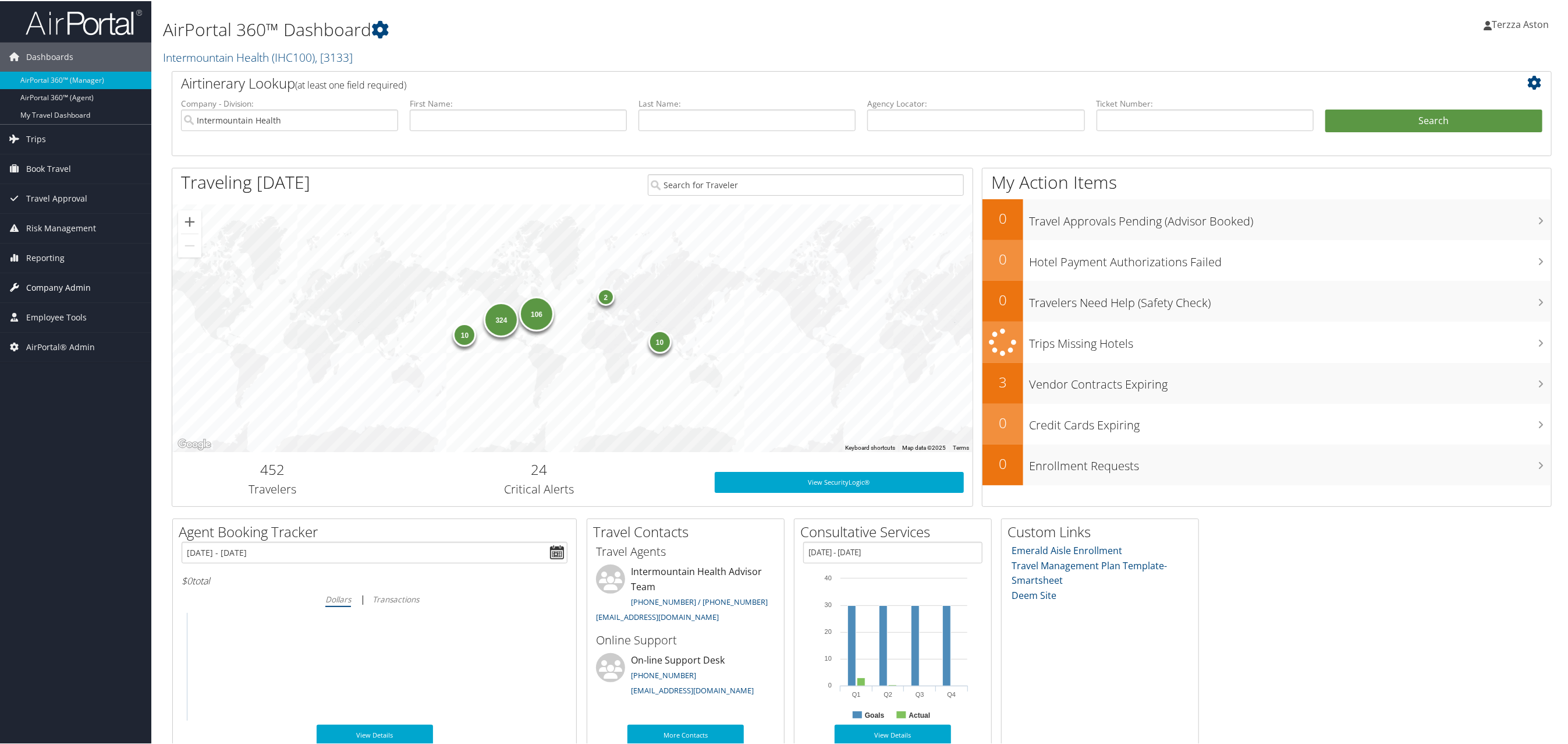
click at [61, 282] on span "Company Admin" at bounding box center [58, 286] width 65 height 29
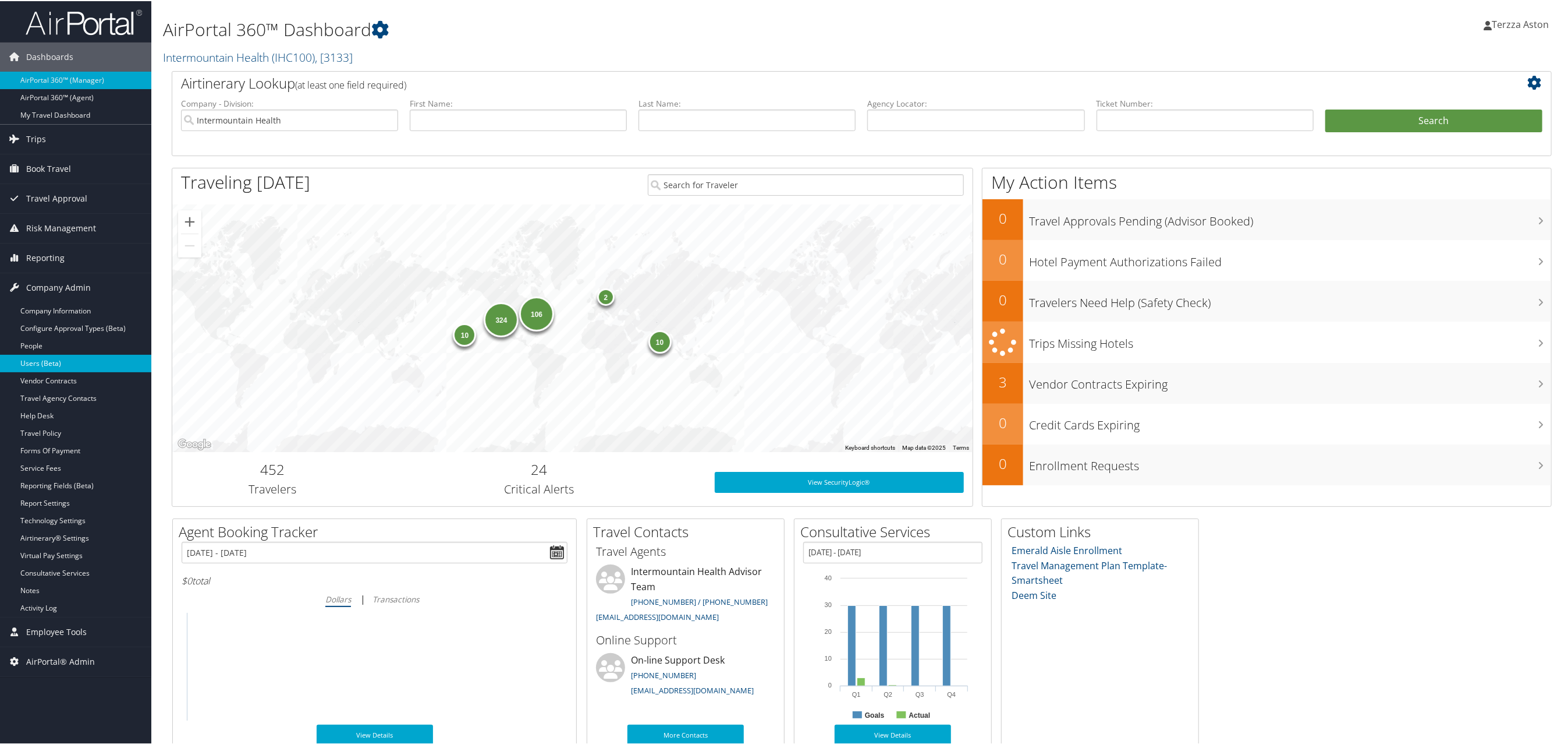
click at [60, 368] on link "Users (Beta)" at bounding box center [76, 362] width 151 height 18
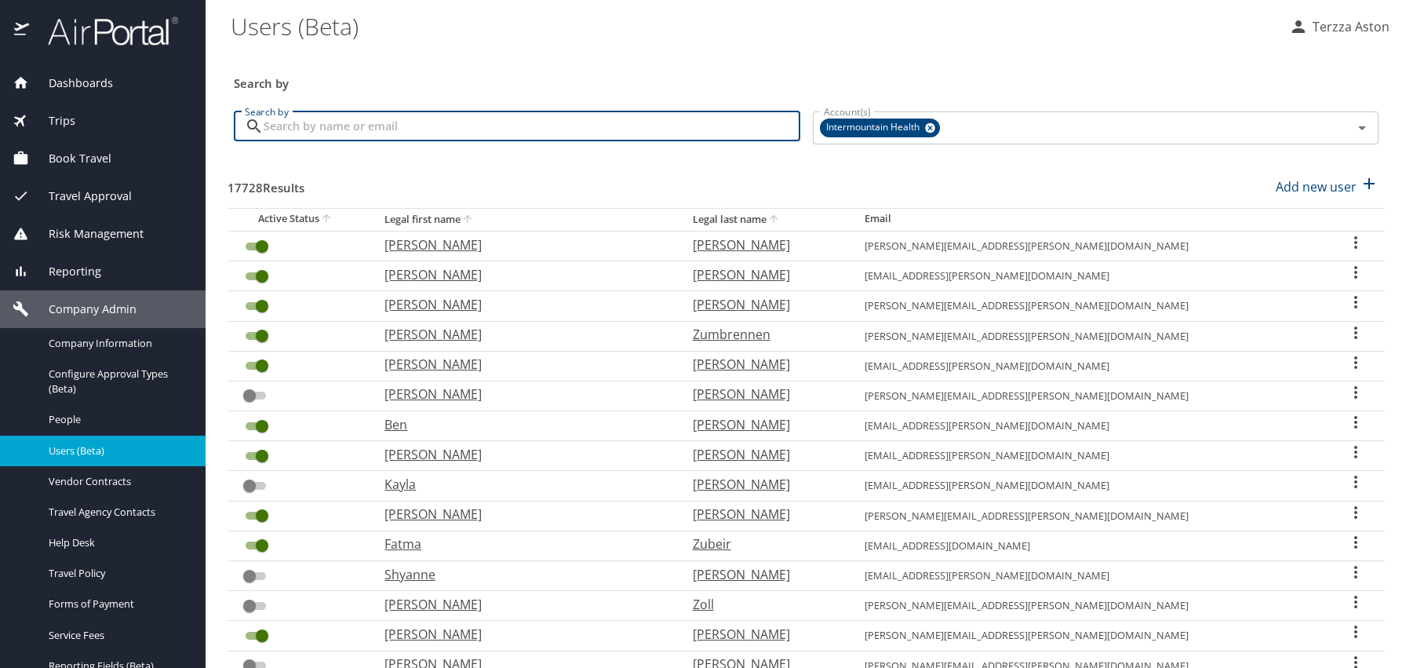
click at [293, 129] on input "Search by" at bounding box center [532, 126] width 537 height 30
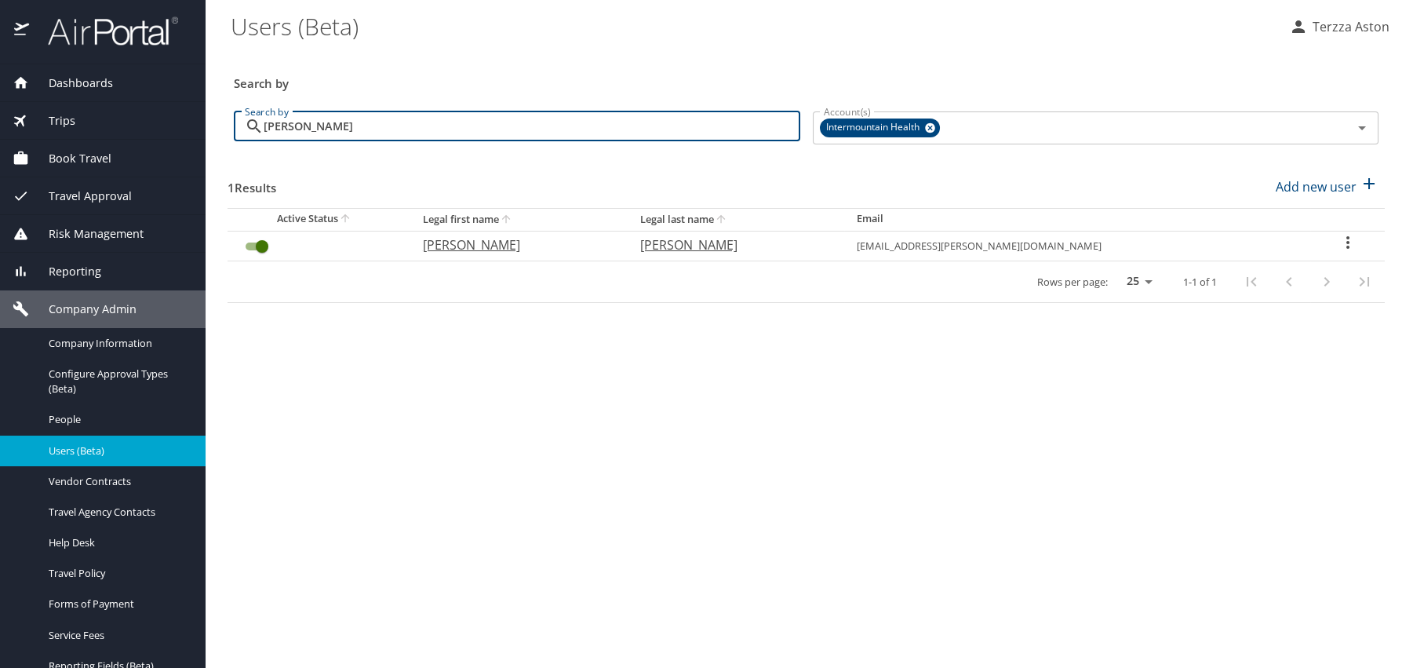
type input "keidan"
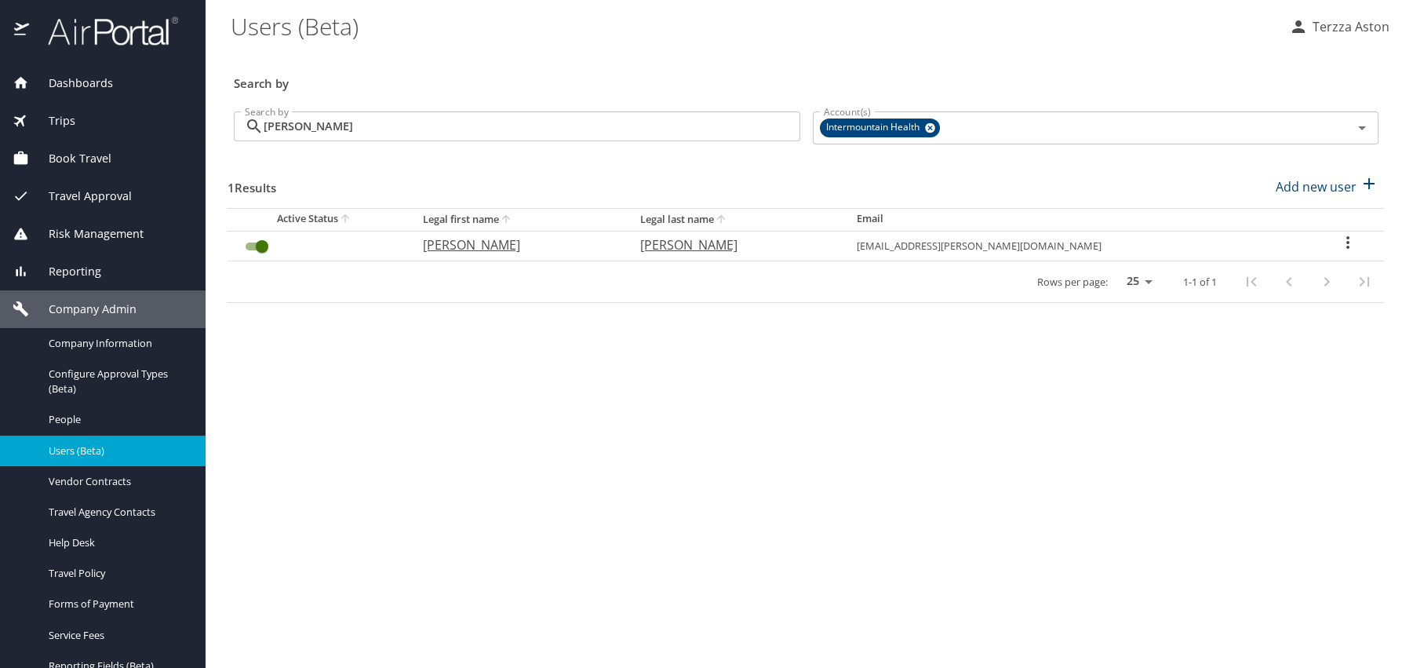
click at [1346, 242] on icon "User Search Table" at bounding box center [1347, 242] width 3 height 13
click at [931, 383] on div at bounding box center [706, 334] width 1413 height 668
click at [115, 336] on span "Company Information" at bounding box center [118, 343] width 138 height 15
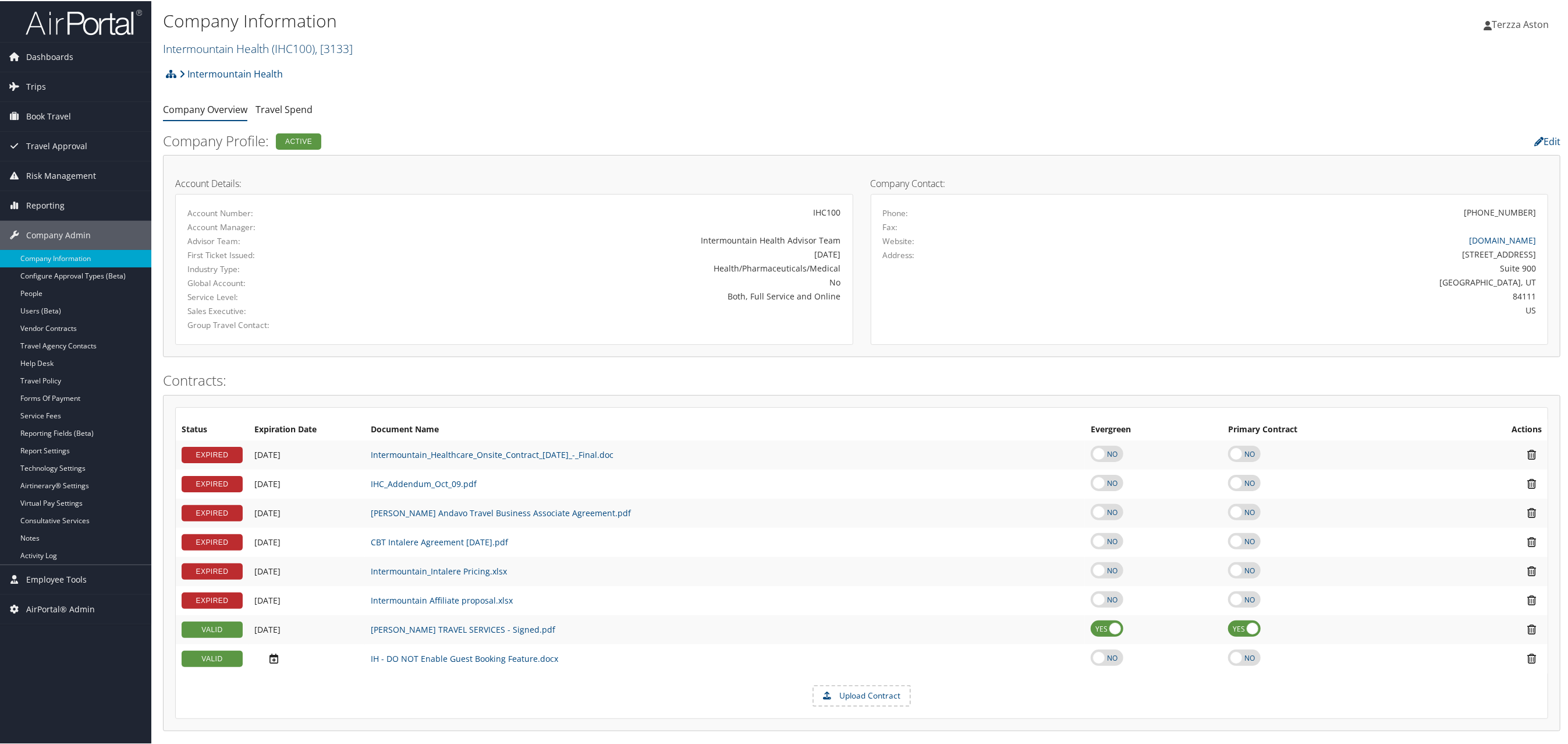
click at [243, 45] on link "Intermountain Health ( IHC100 ) , [ 3133 ]" at bounding box center [258, 47] width 190 height 16
click at [230, 76] on input "search" at bounding box center [240, 68] width 153 height 22
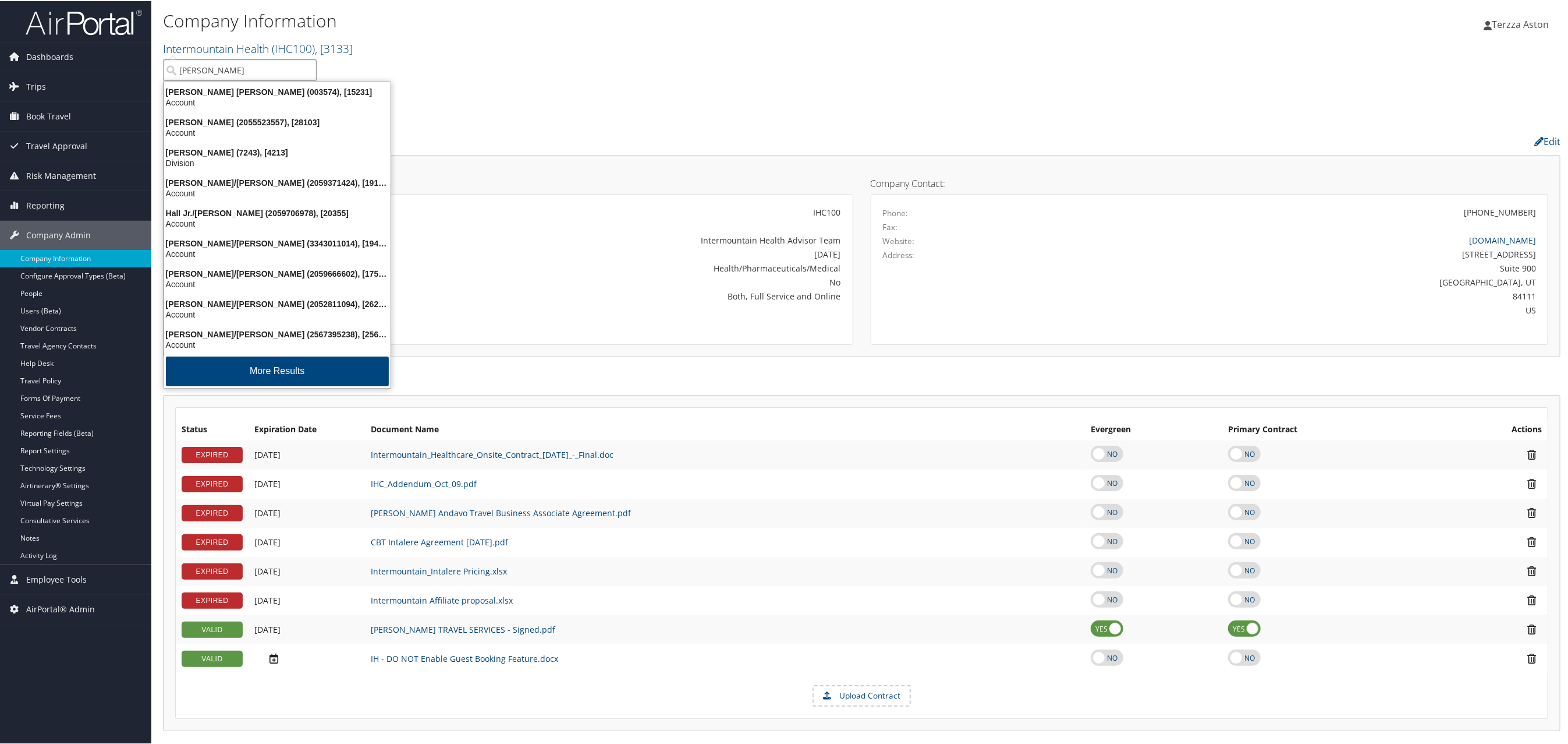
type input "howard un"
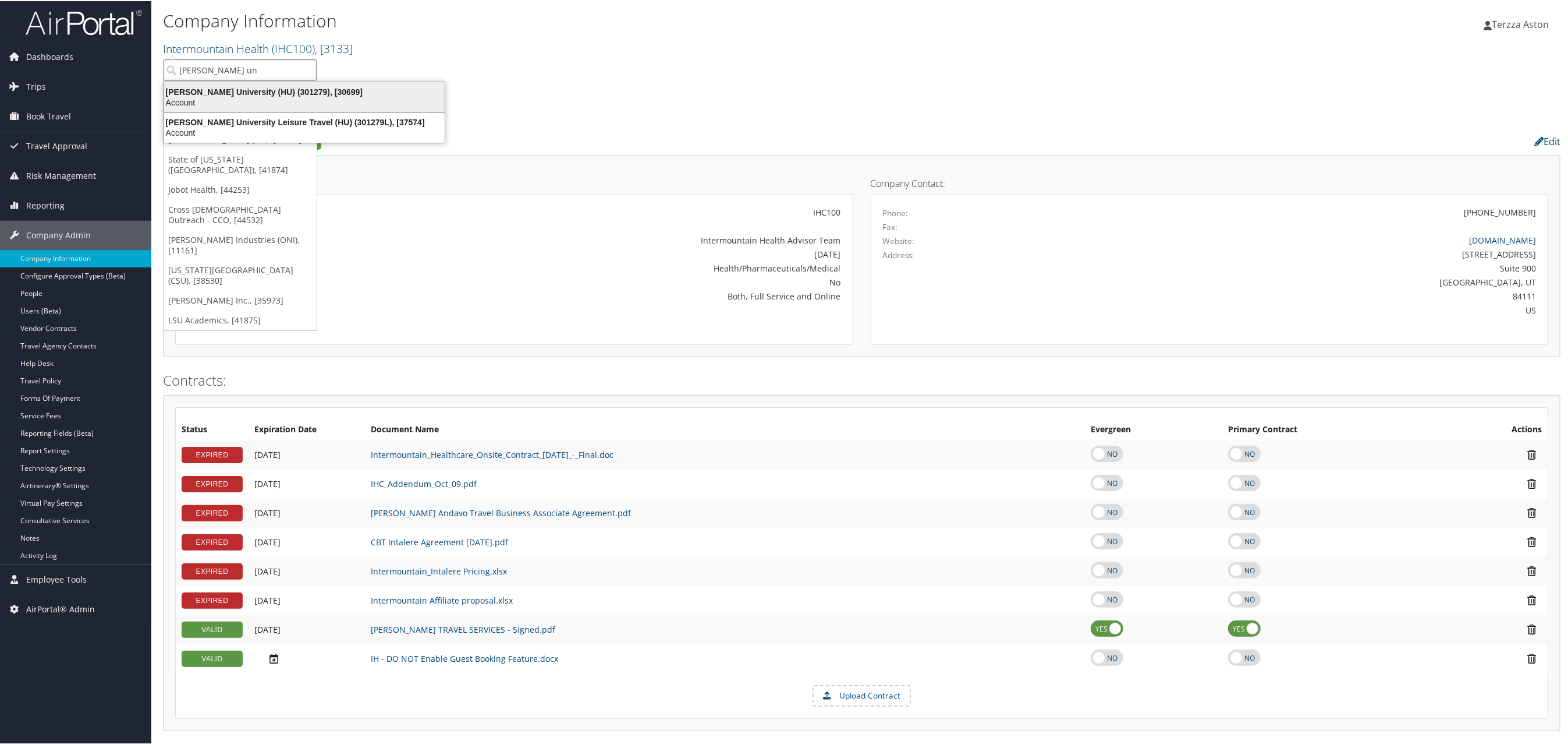
click at [229, 90] on div "Howard University (HU) (301279), [30699]" at bounding box center [304, 91] width 295 height 10
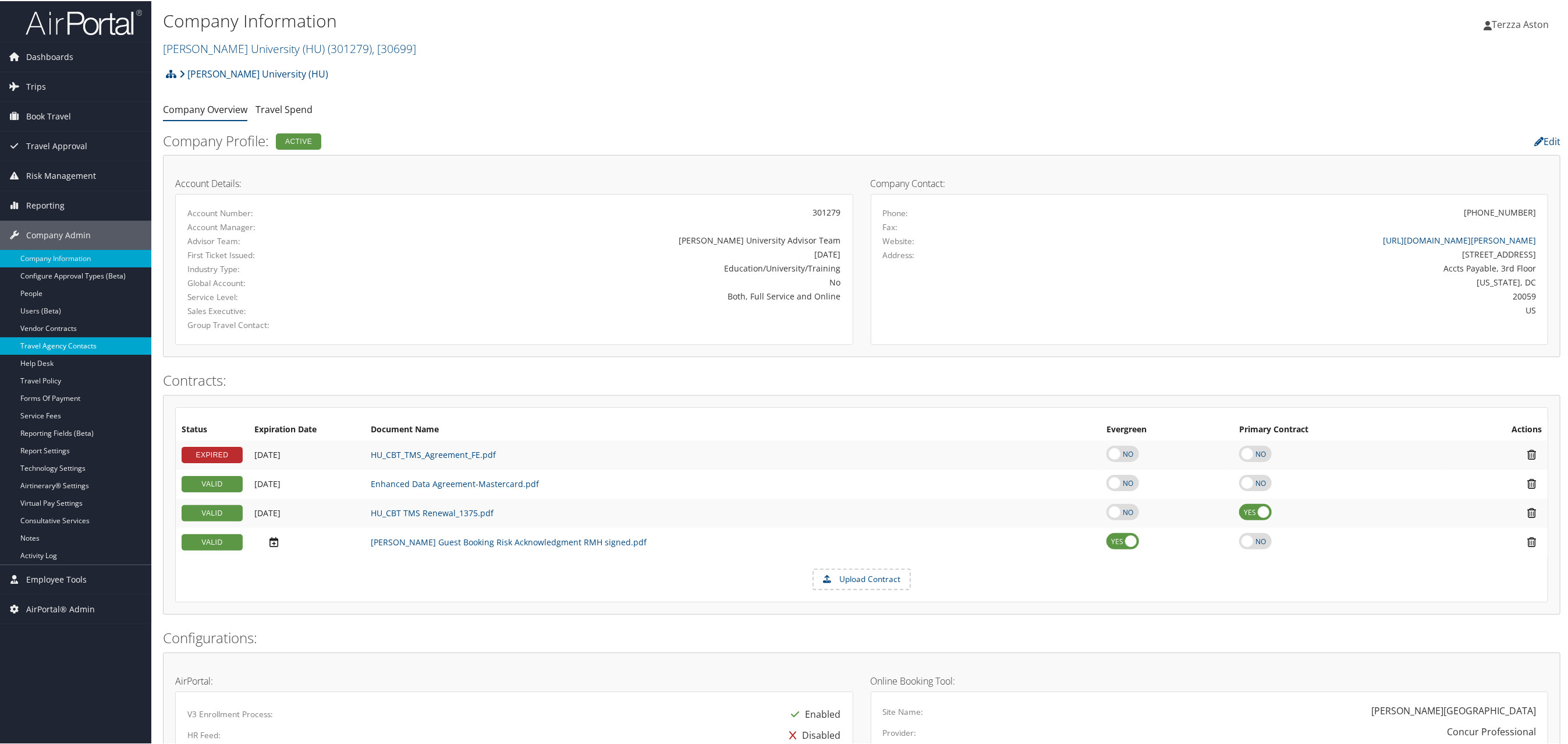
click at [58, 344] on link "Travel Agency Contacts" at bounding box center [76, 345] width 151 height 18
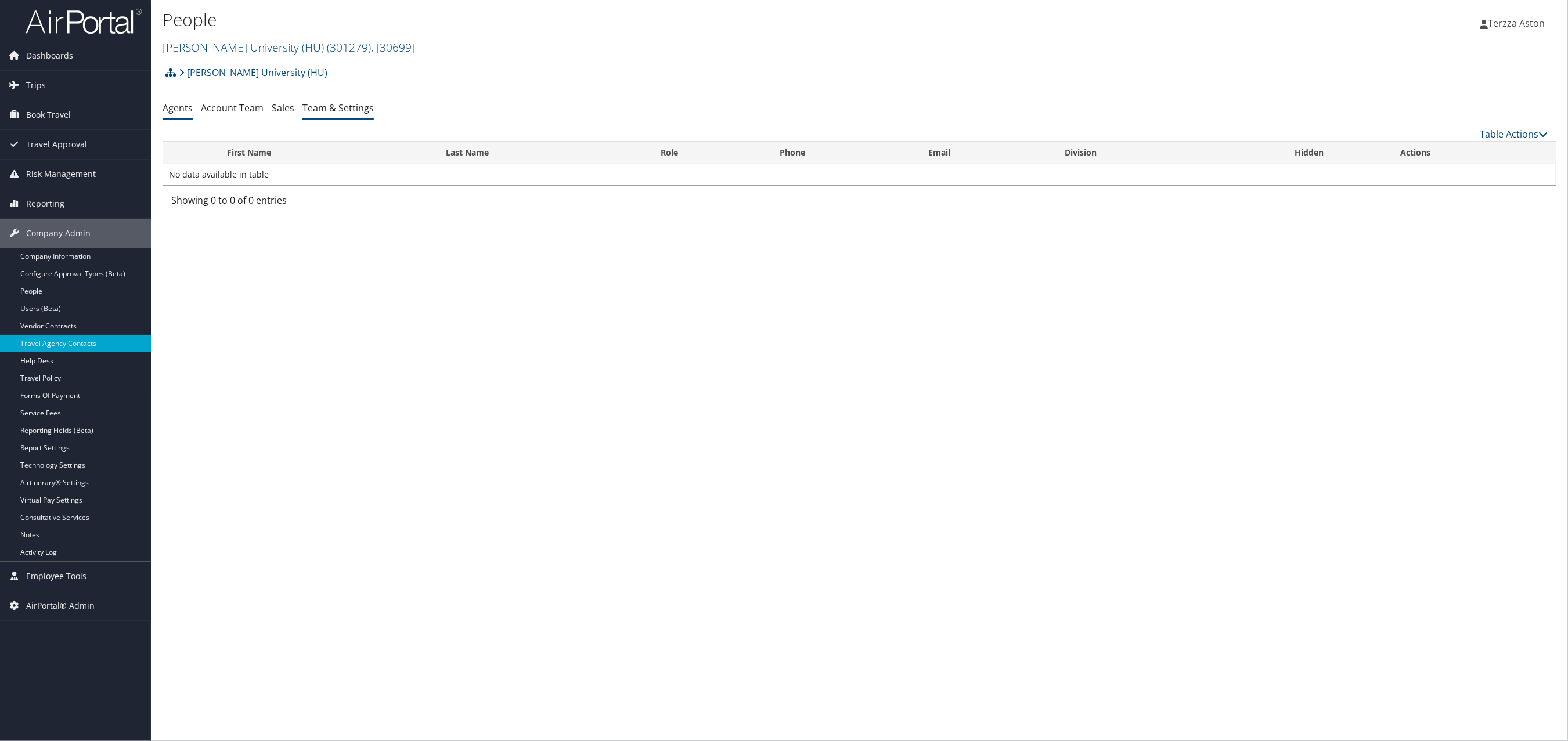
click at [346, 112] on link "Team & Settings" at bounding box center [338, 107] width 71 height 13
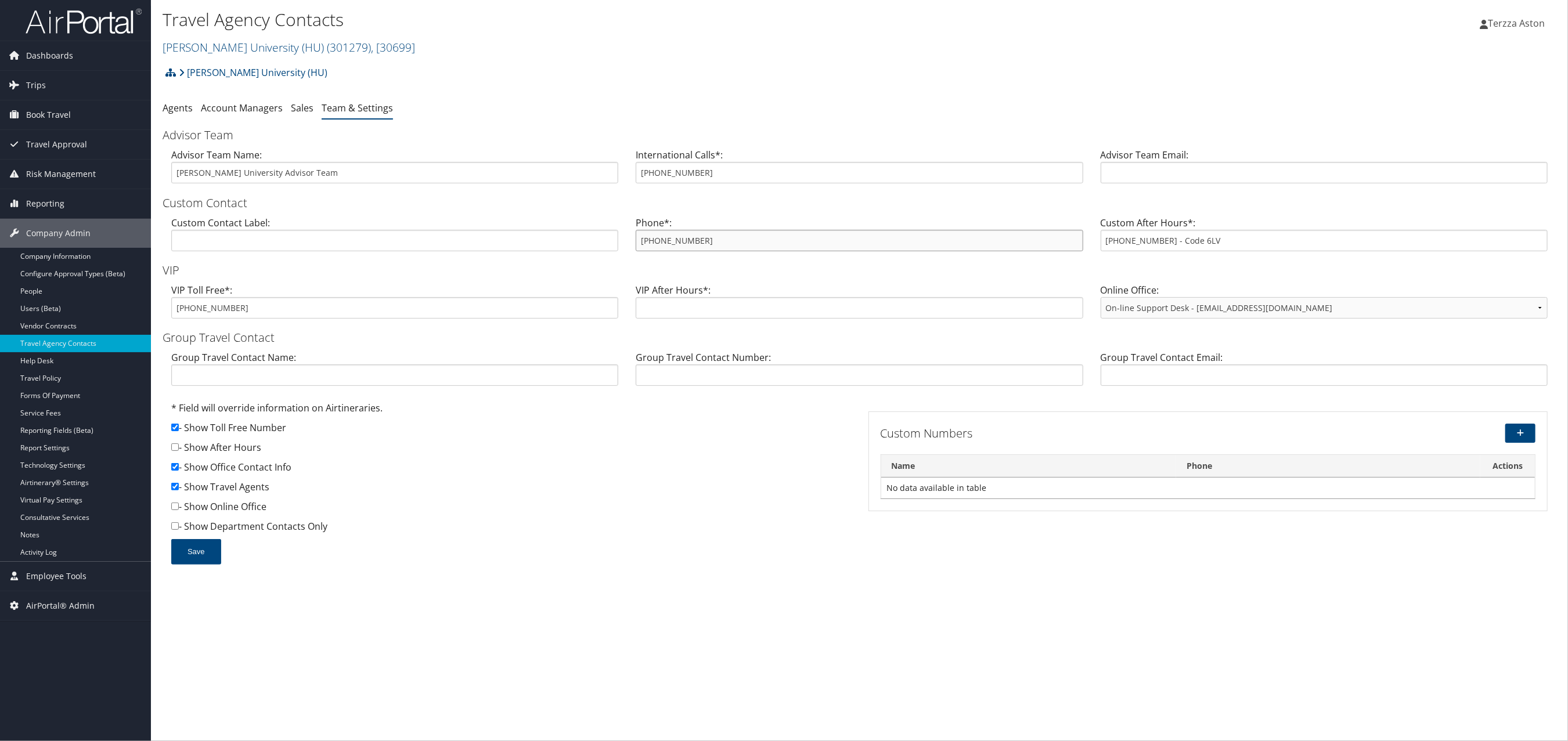
drag, startPoint x: 640, startPoint y: 243, endPoint x: 707, endPoint y: 250, distance: 67.4
click at [707, 250] on input "[PHONE_NUMBER]" at bounding box center [859, 240] width 447 height 21
